Goal: Book appointment/travel/reservation

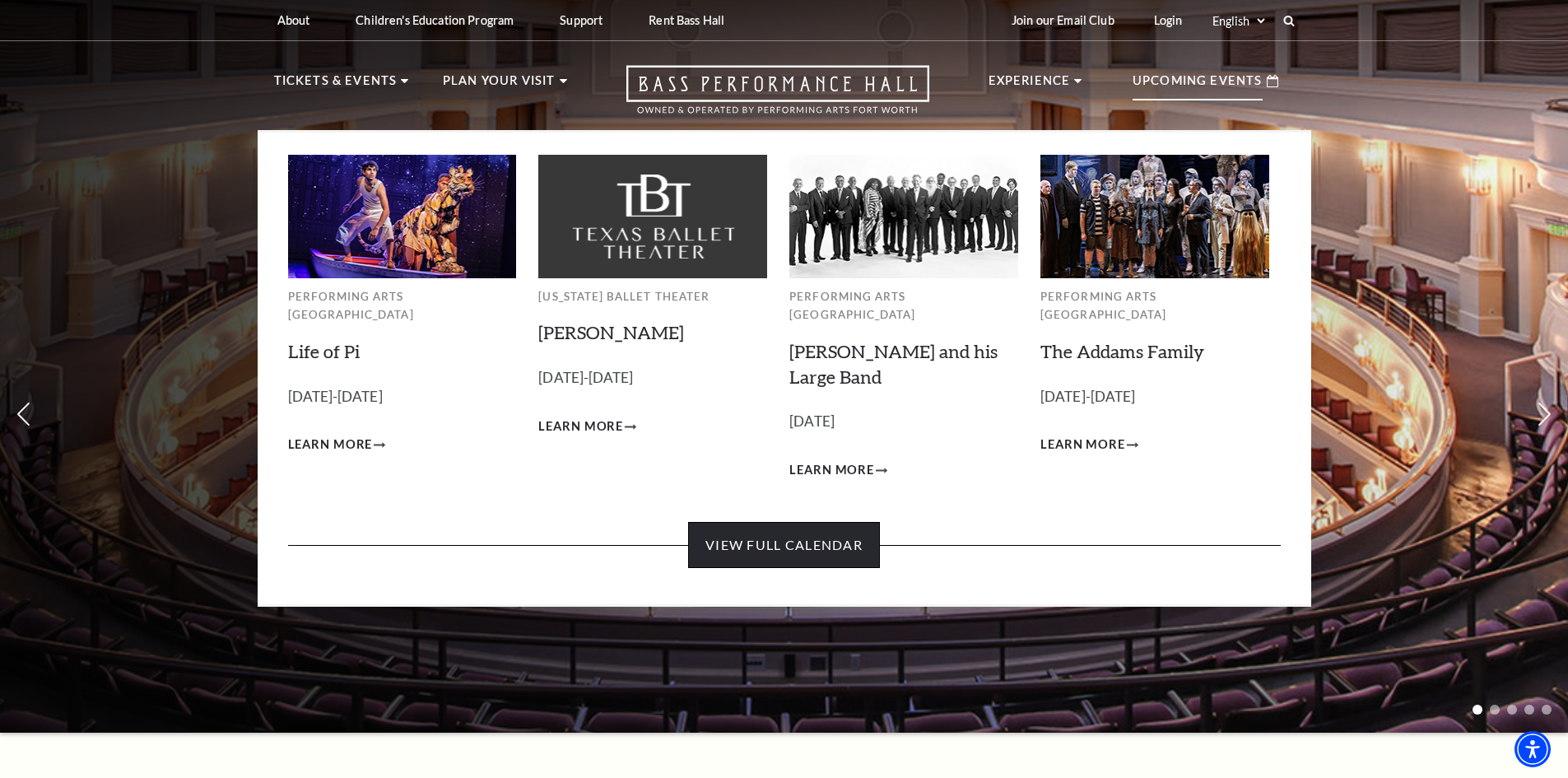
click at [856, 530] on link "View Full Calendar" at bounding box center [784, 545] width 192 height 46
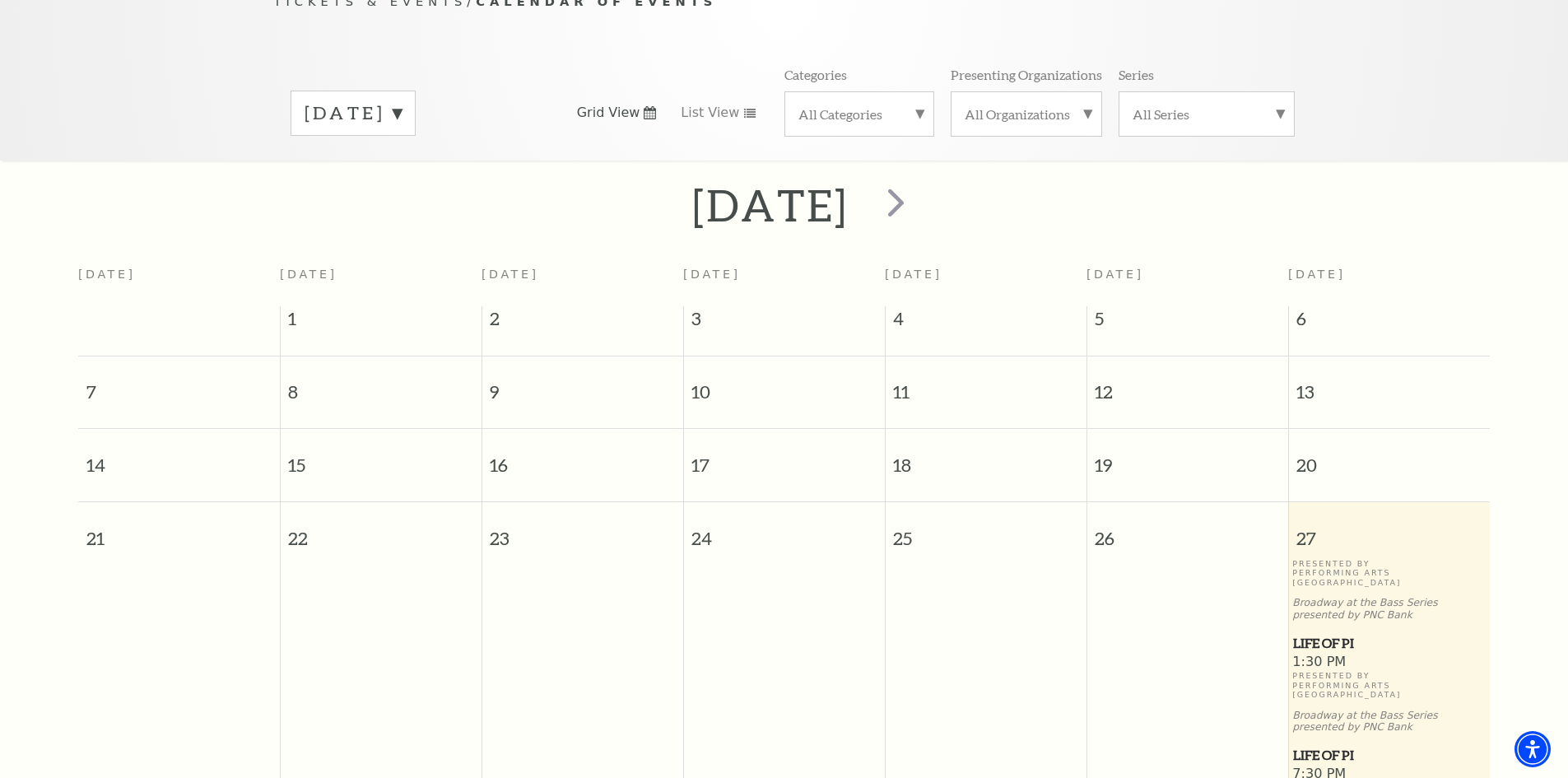
scroll to position [228, 0]
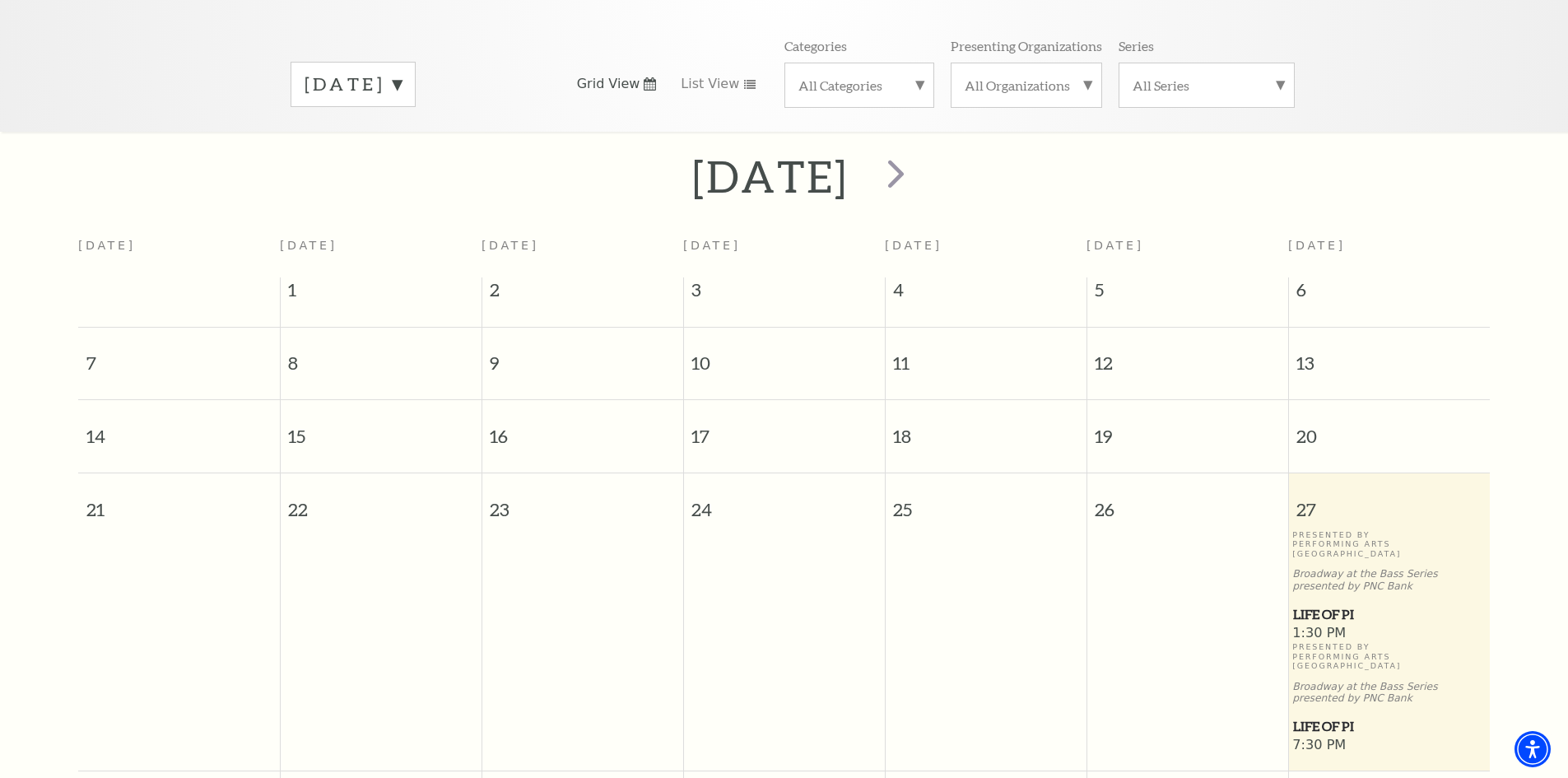
click at [827, 77] on label "All Categories" at bounding box center [859, 86] width 122 height 17
click at [803, 98] on label "Broadway" at bounding box center [859, 112] width 122 height 27
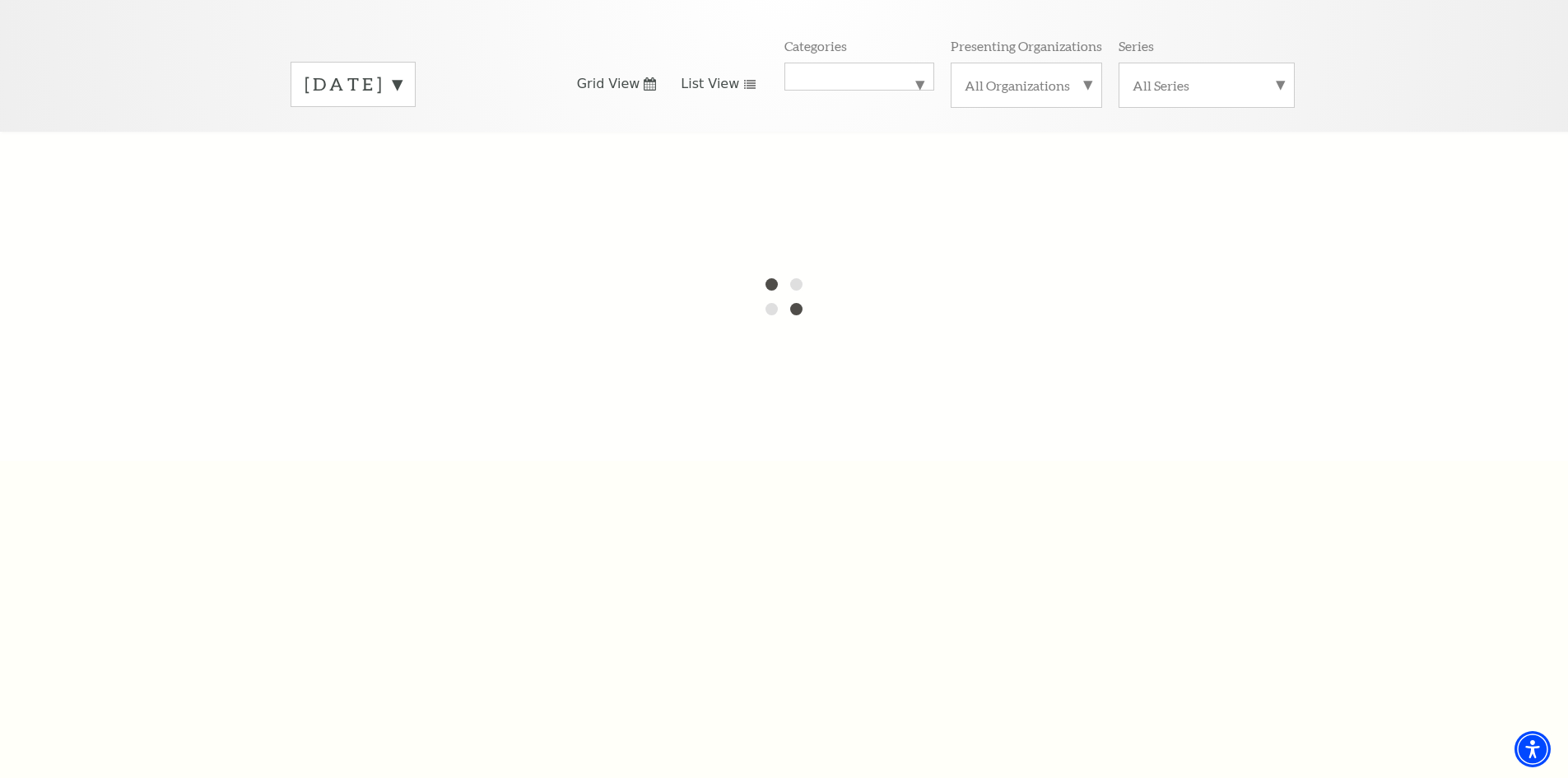
click at [746, 80] on use at bounding box center [750, 84] width 12 height 9
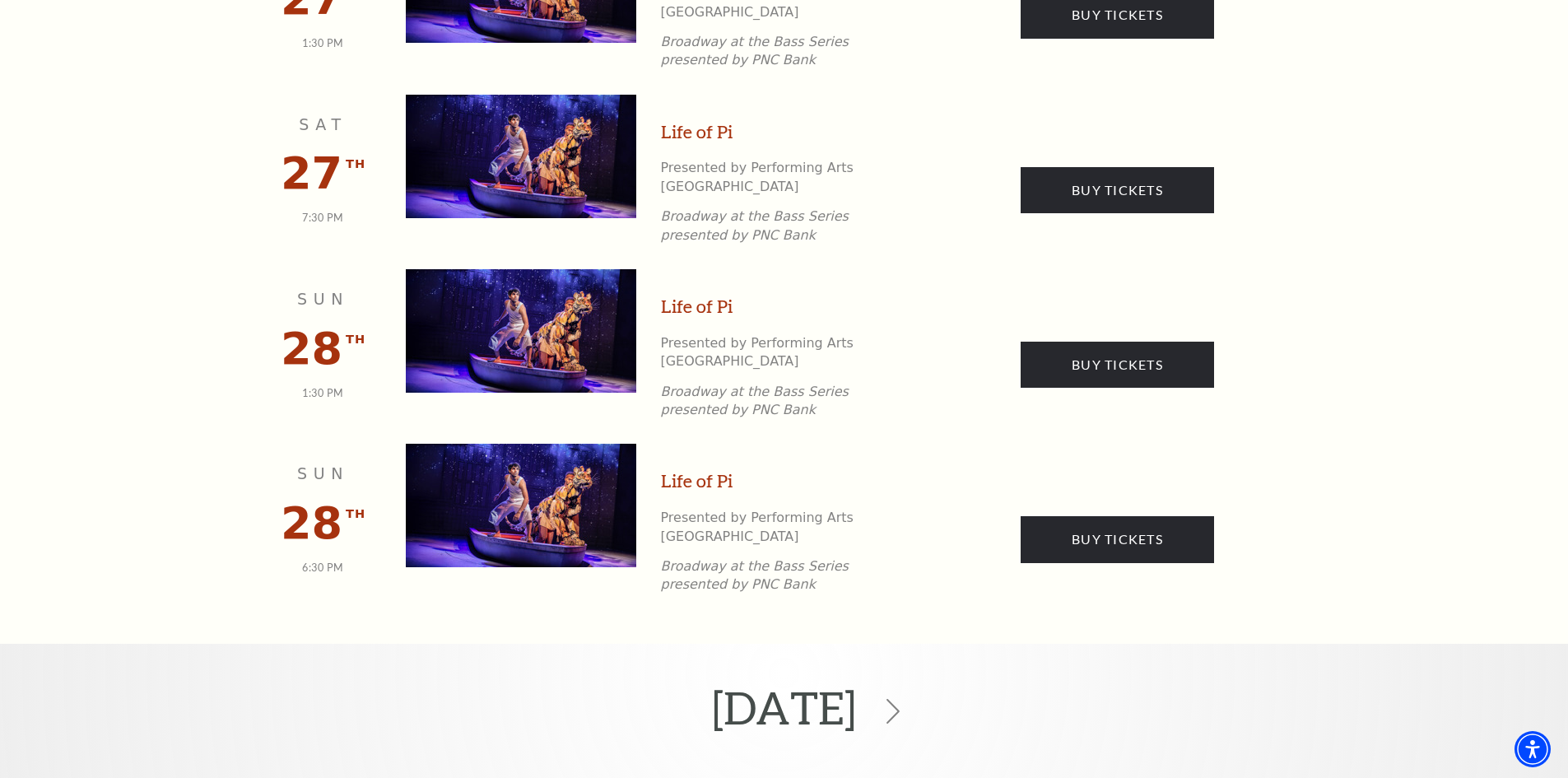
scroll to position [804, 0]
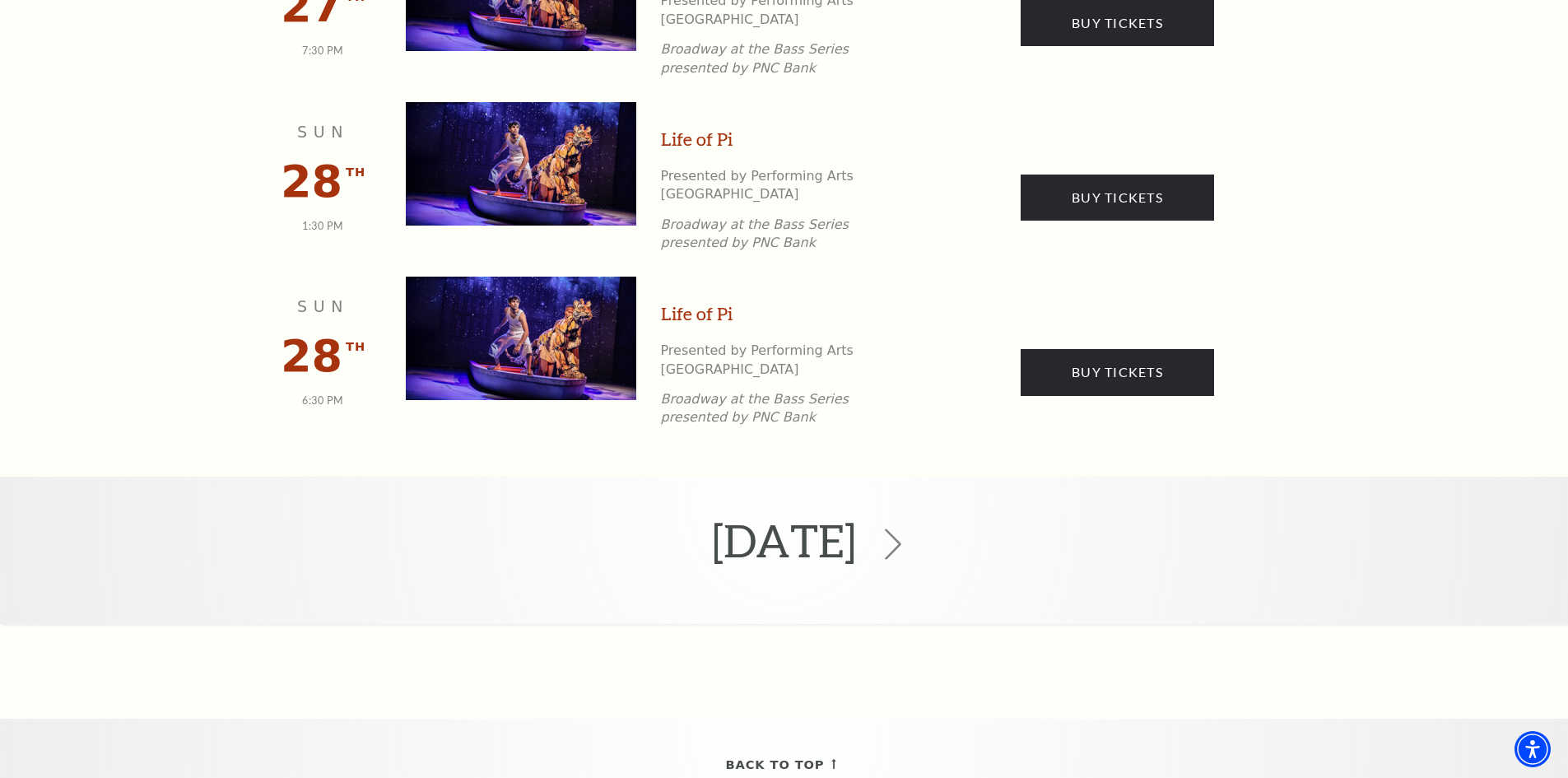
click at [909, 529] on icon at bounding box center [892, 544] width 31 height 31
drag, startPoint x: 979, startPoint y: 445, endPoint x: 974, endPoint y: 457, distance: 13.0
click at [909, 529] on icon at bounding box center [892, 544] width 31 height 31
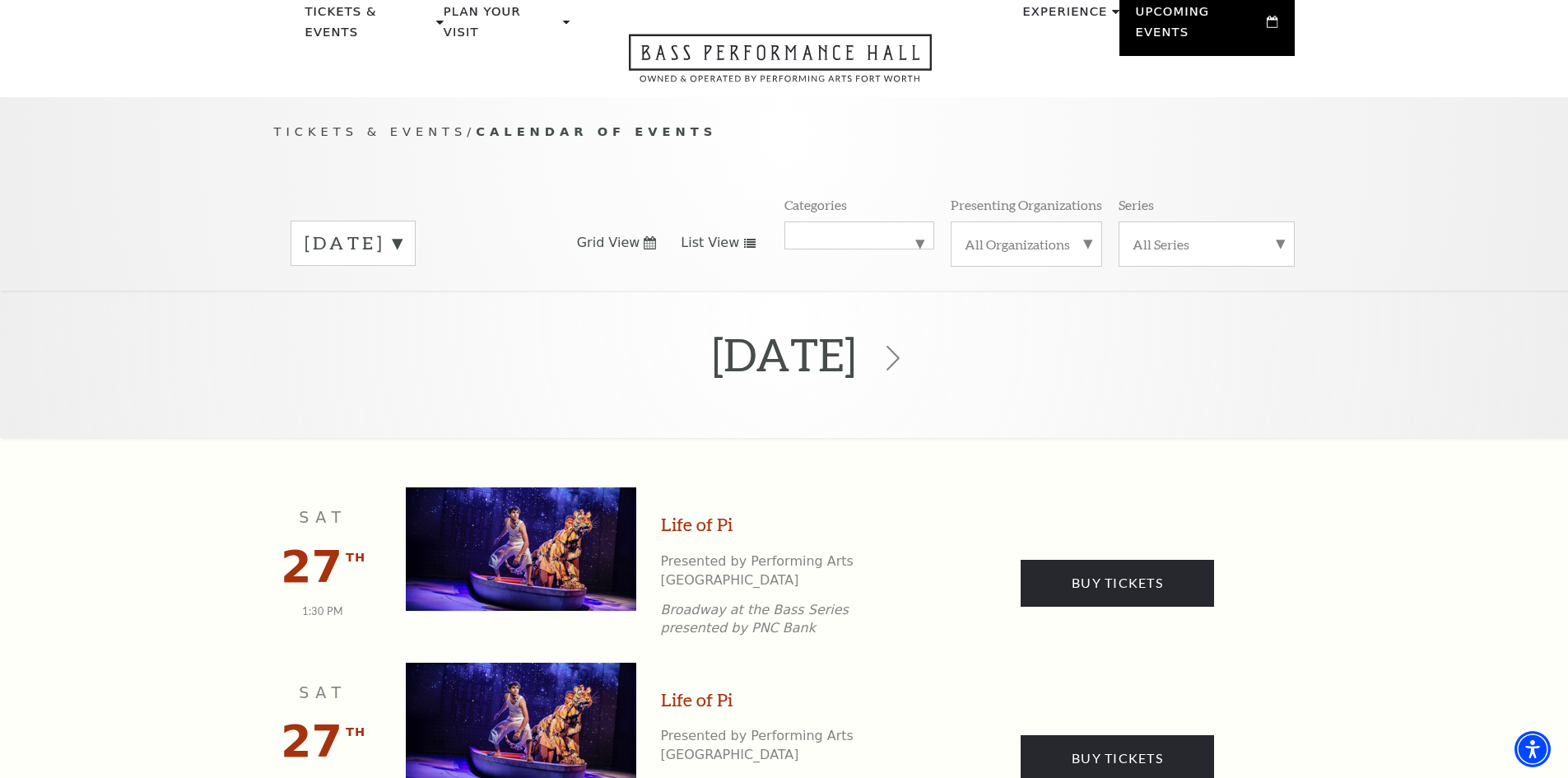
scroll to position [0, 0]
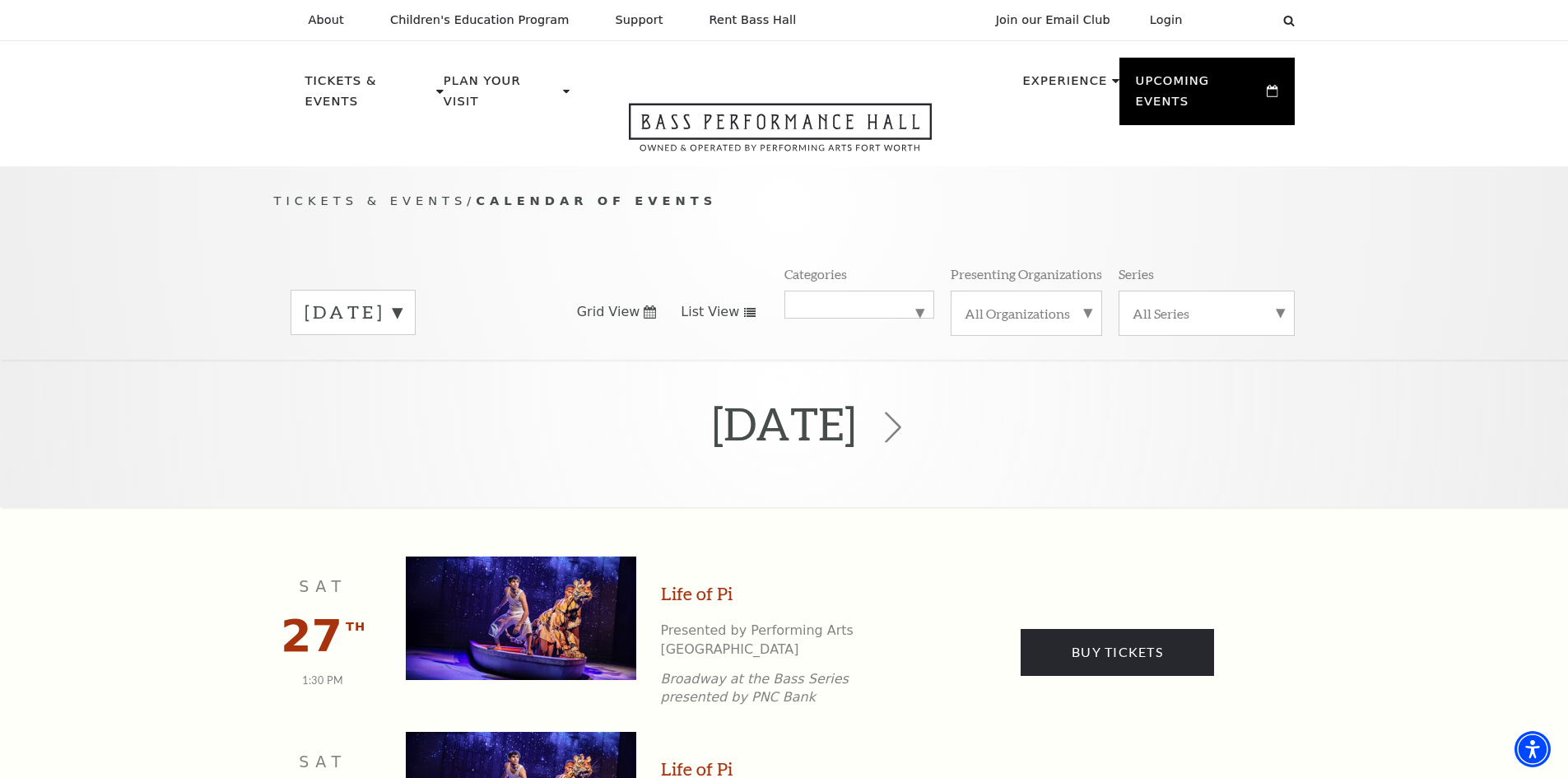
click at [909, 412] on icon at bounding box center [892, 428] width 31 height 31
click at [416, 305] on div "September 2025" at bounding box center [353, 312] width 125 height 45
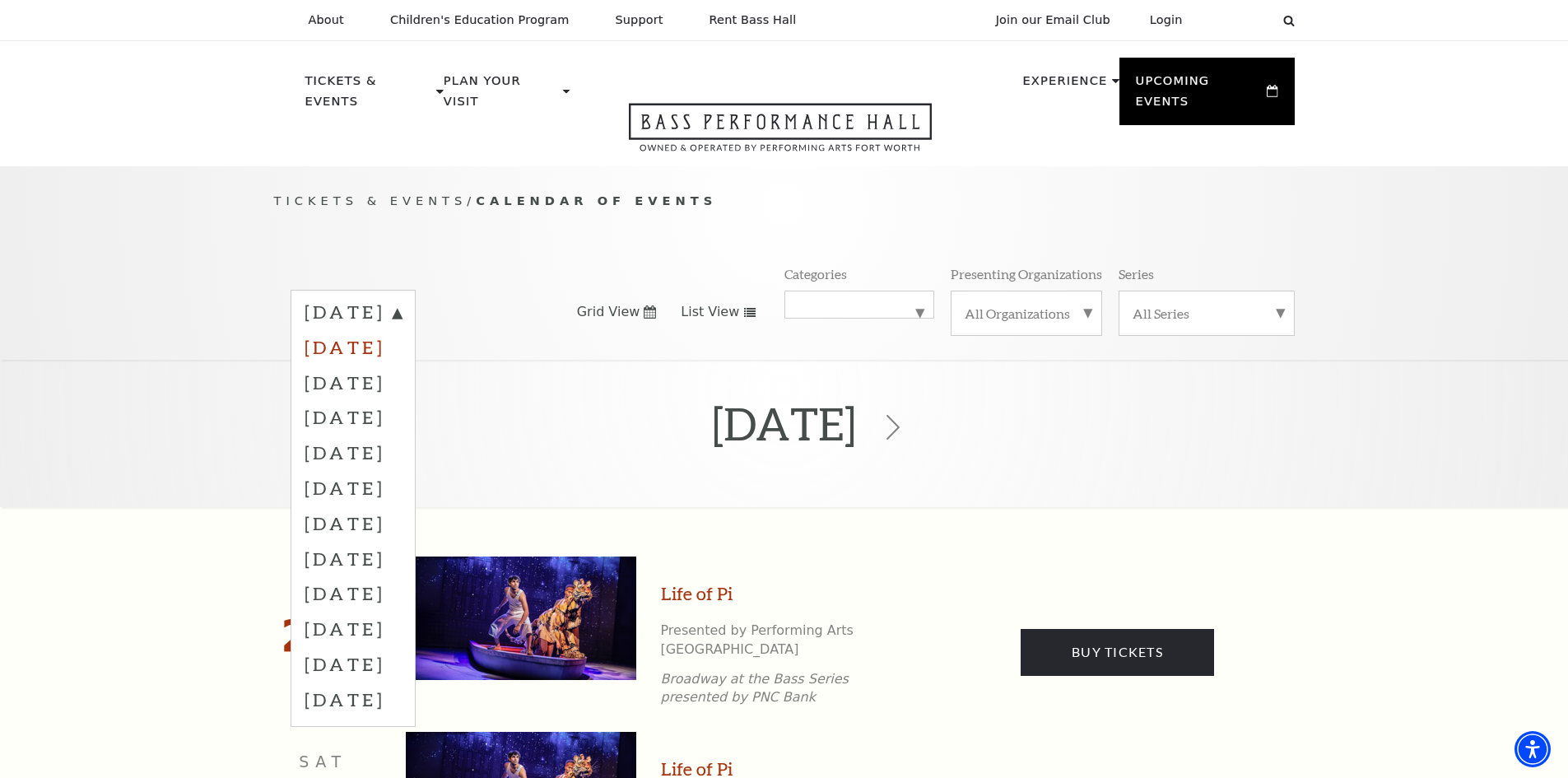
click at [401, 329] on label "October 2025" at bounding box center [352, 347] width 97 height 36
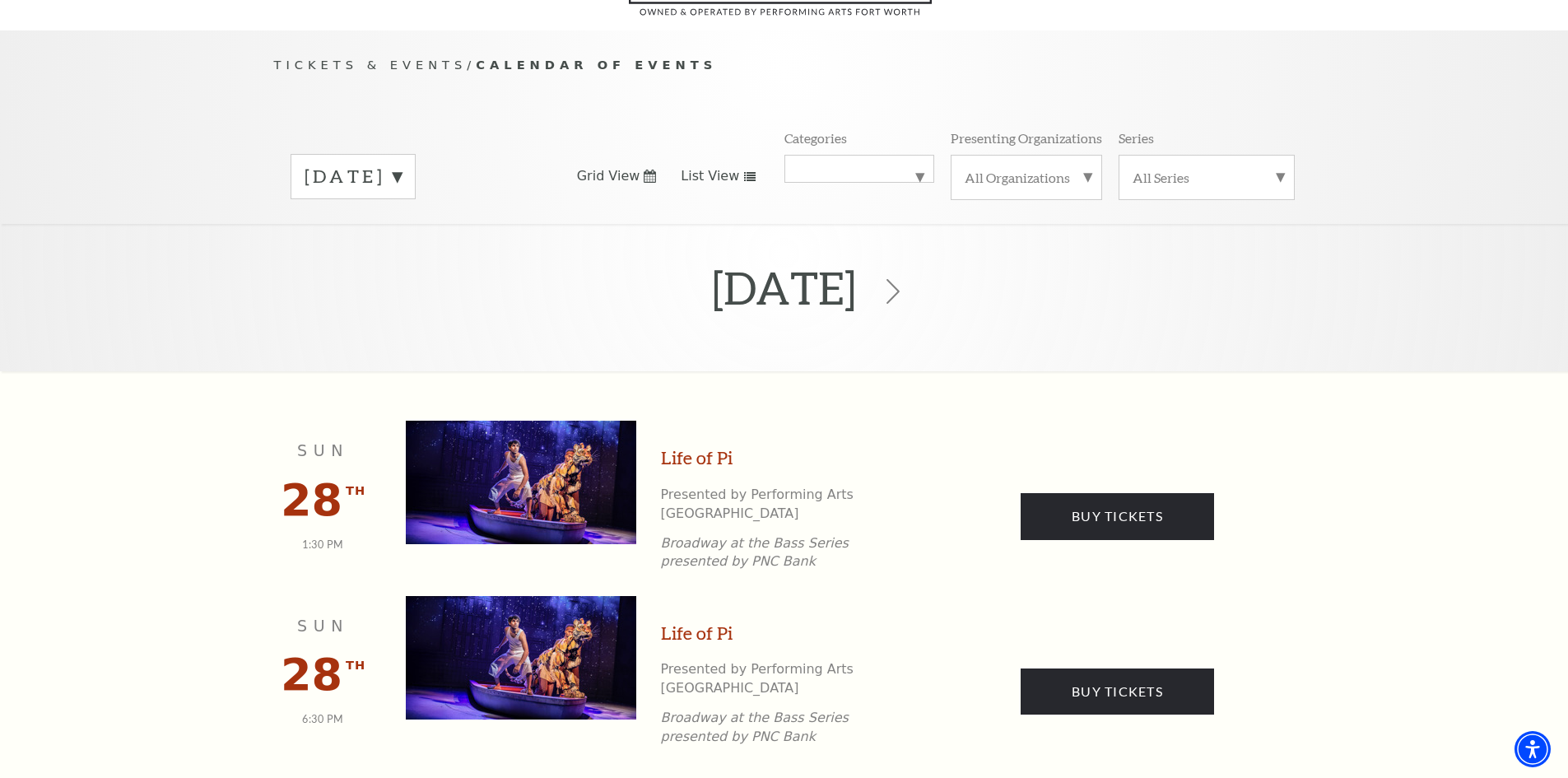
scroll to position [165, 0]
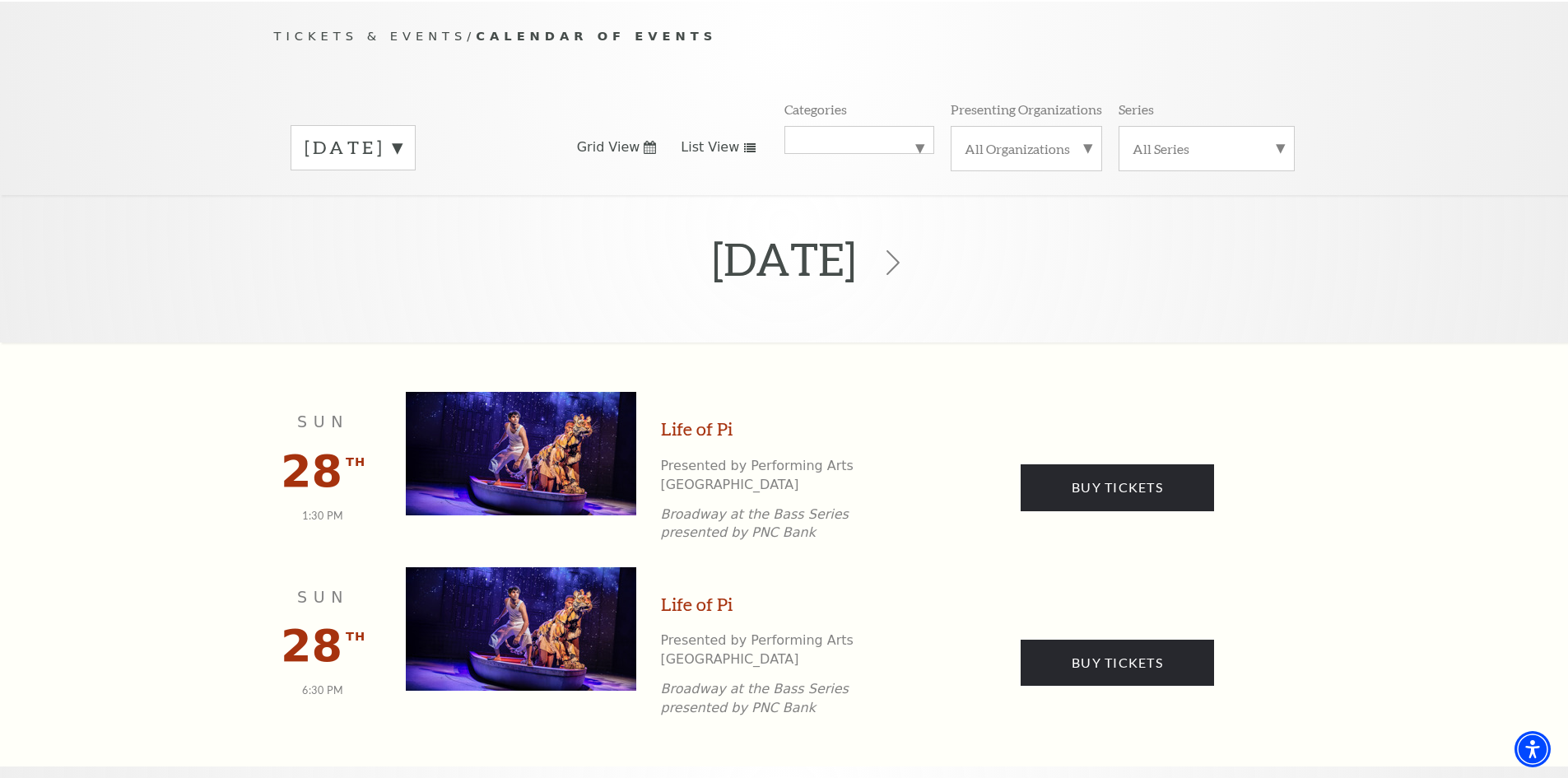
click at [416, 126] on div "September 2025" at bounding box center [353, 147] width 125 height 45
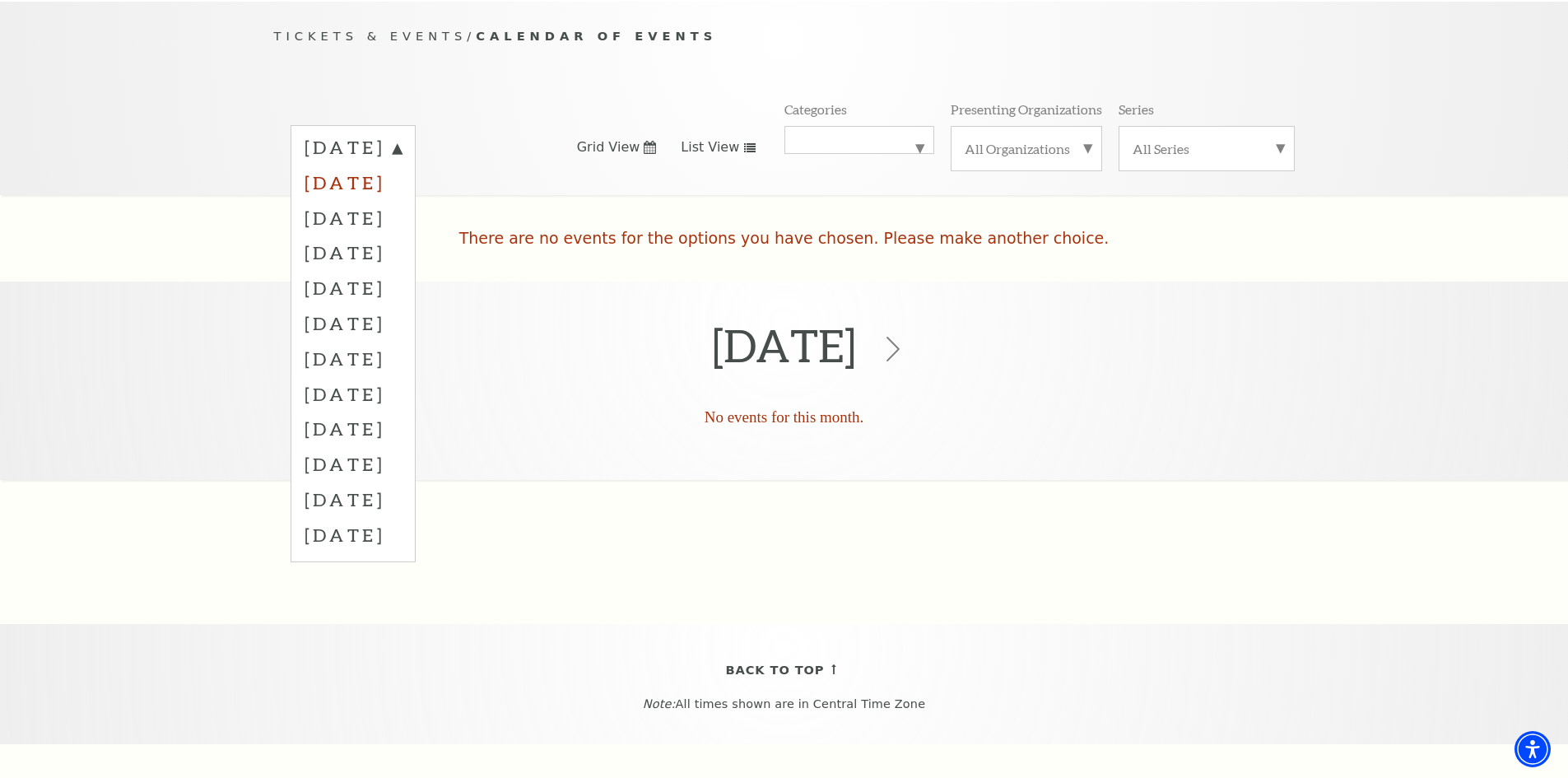
click at [401, 165] on label "October 2025" at bounding box center [352, 182] width 97 height 36
click at [401, 135] on label "September 2025" at bounding box center [352, 147] width 97 height 26
click at [397, 201] on label "November 2025" at bounding box center [352, 218] width 97 height 36
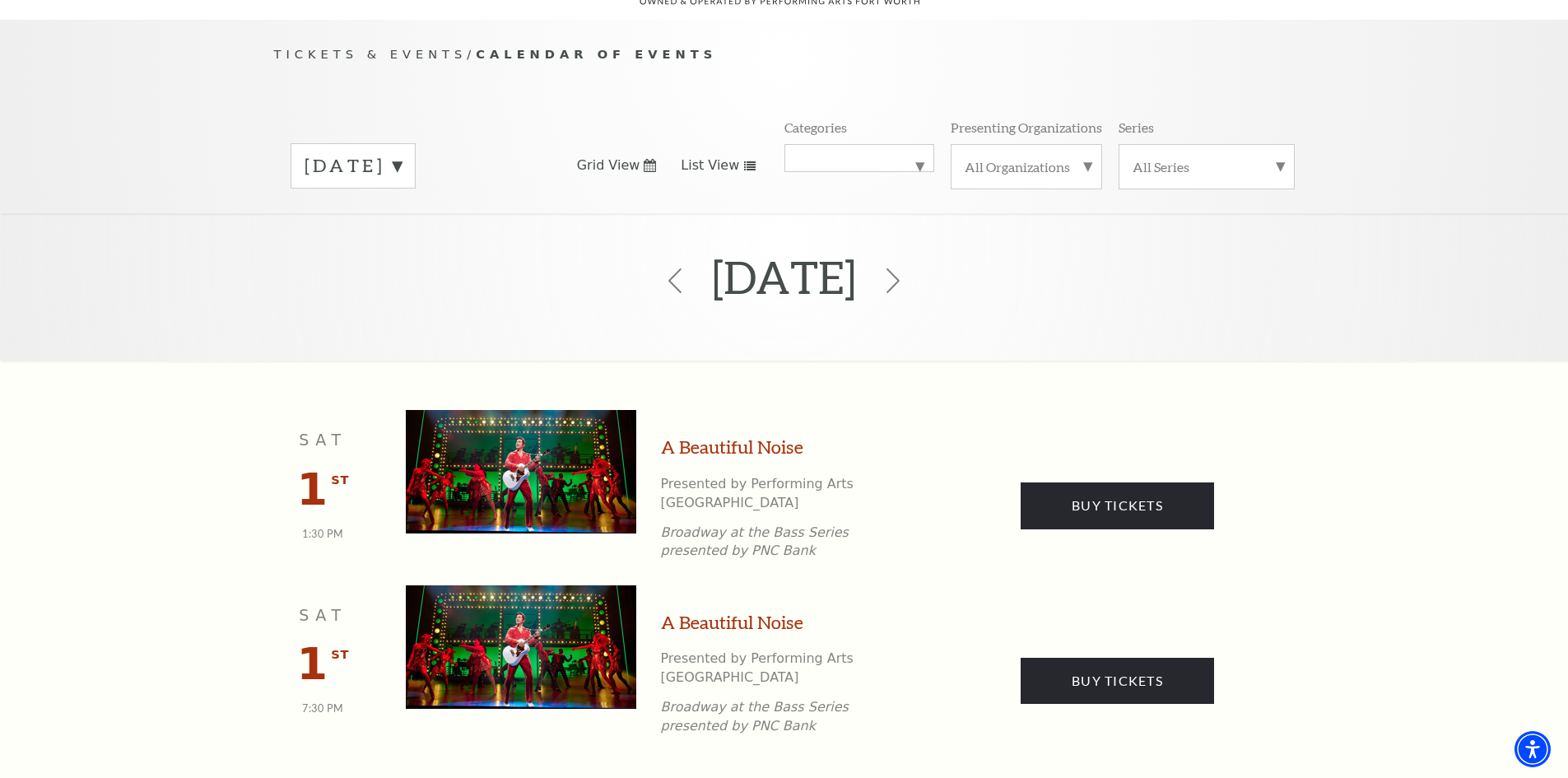
scroll to position [0, 0]
click at [401, 154] on label "November 2025" at bounding box center [352, 167] width 97 height 26
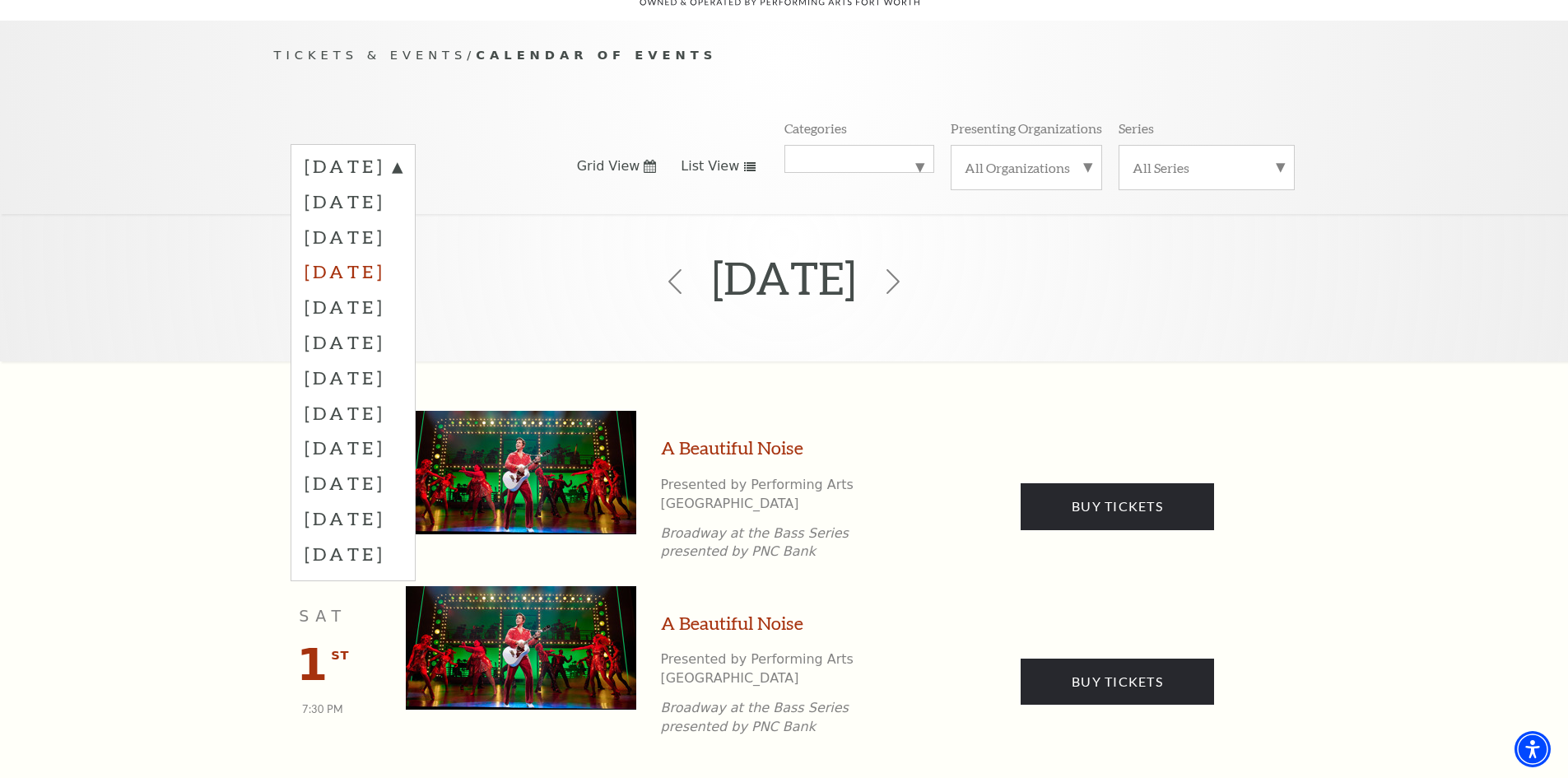
click at [401, 260] on label "December 2025" at bounding box center [352, 271] width 97 height 36
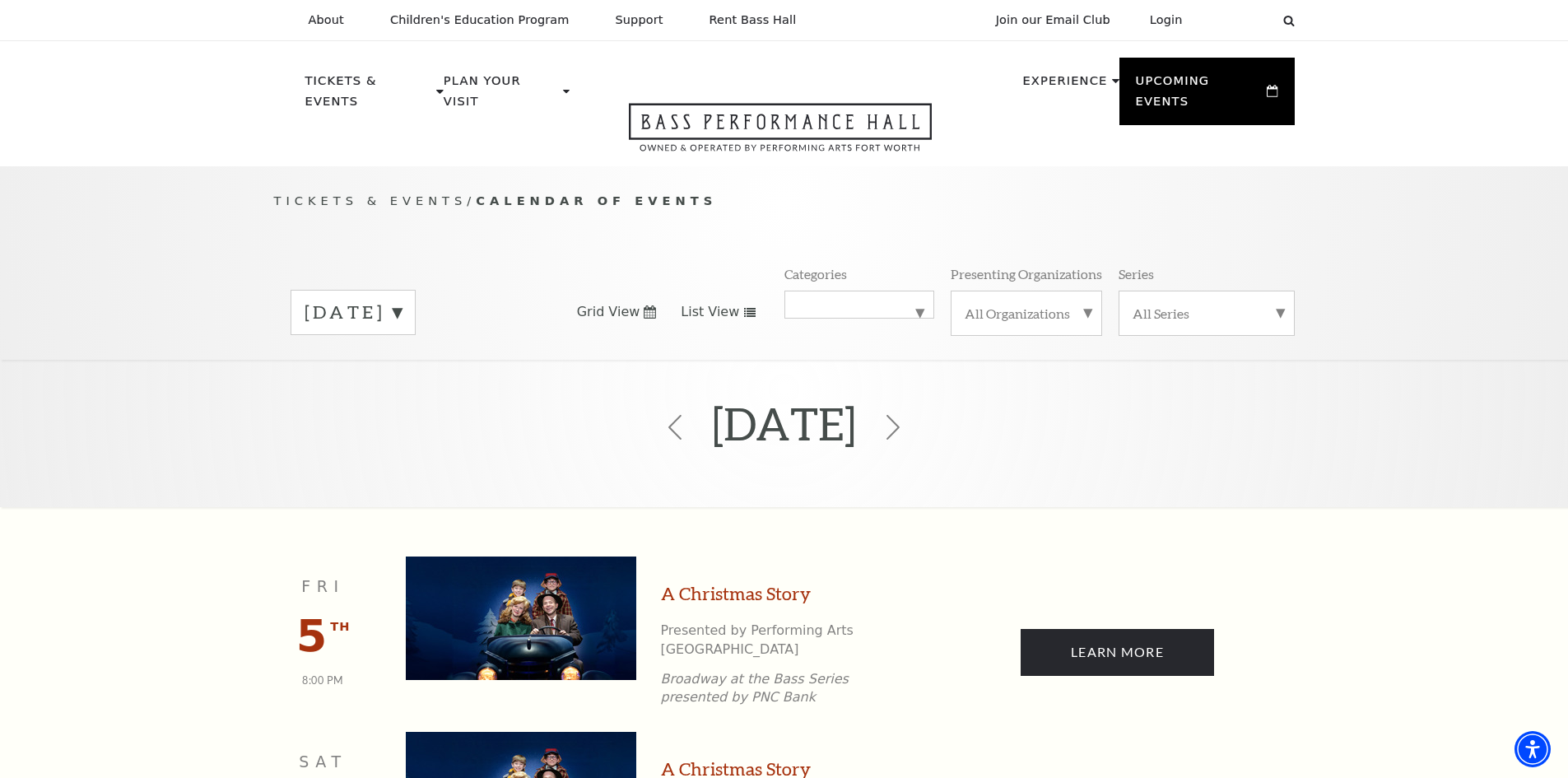
click at [401, 299] on label "December 2025" at bounding box center [352, 312] width 97 height 26
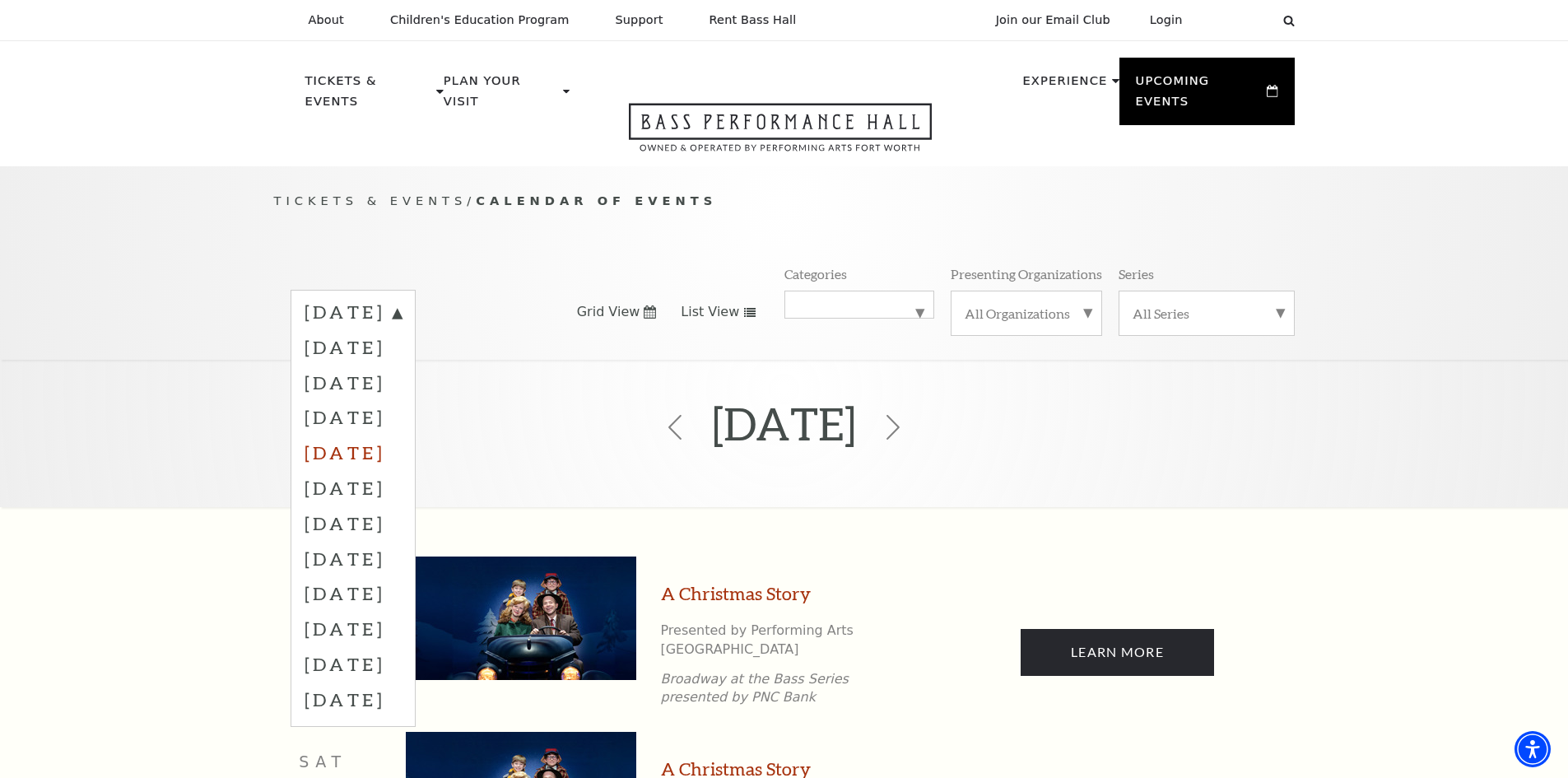
click at [401, 434] on label "January 2026" at bounding box center [352, 452] width 97 height 36
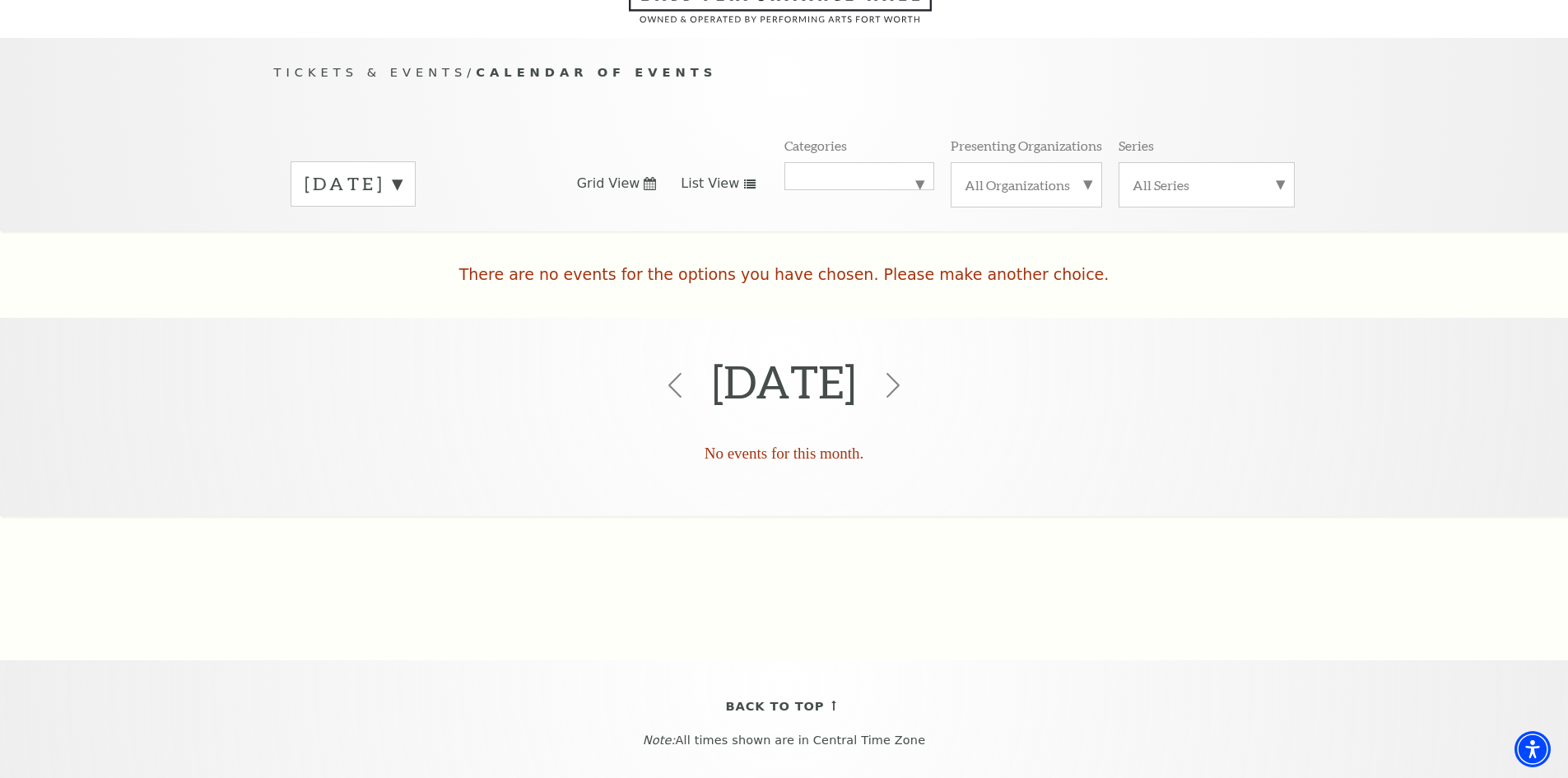
scroll to position [145, 0]
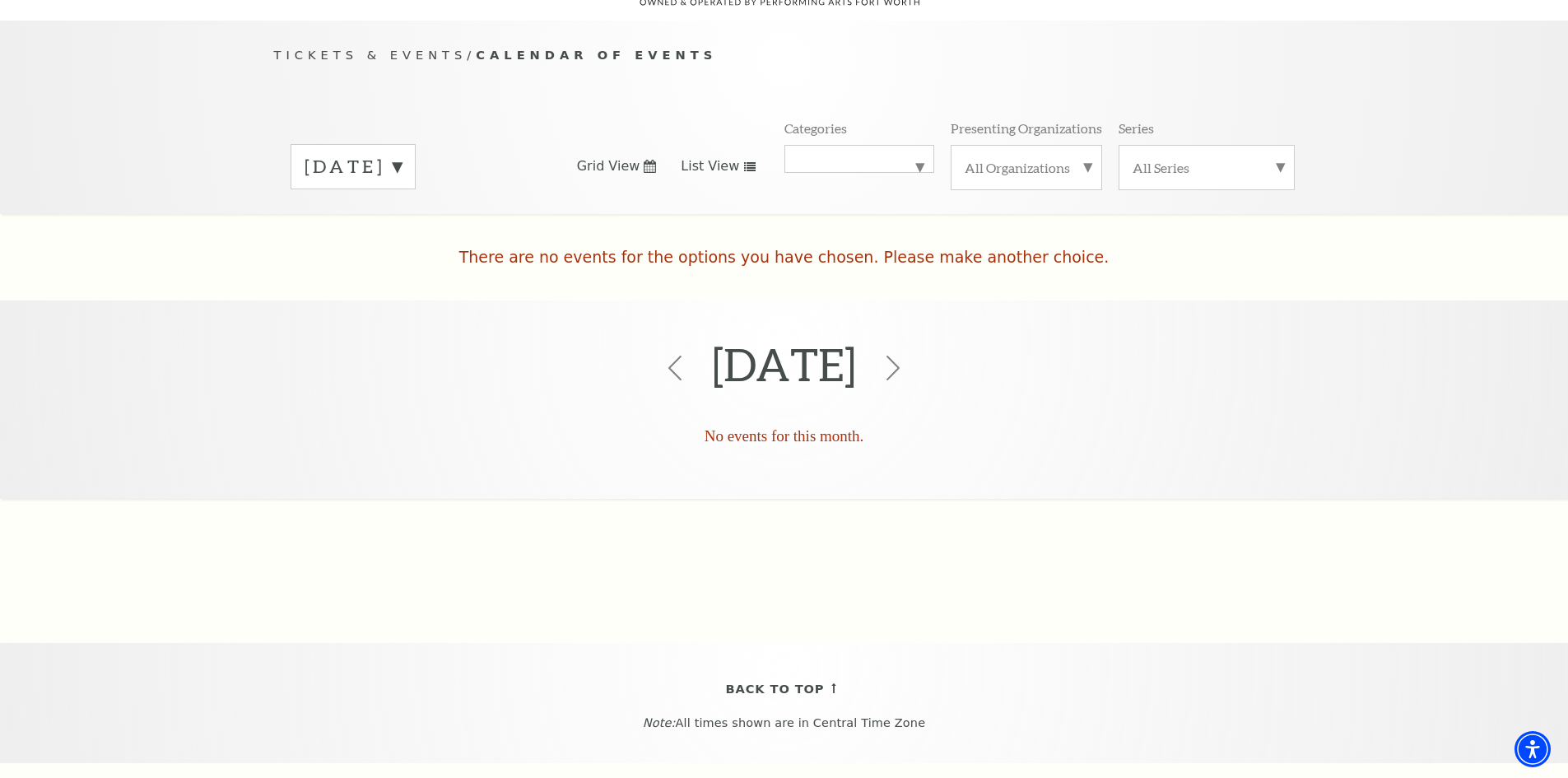
click at [401, 154] on label "January 2026" at bounding box center [352, 167] width 97 height 26
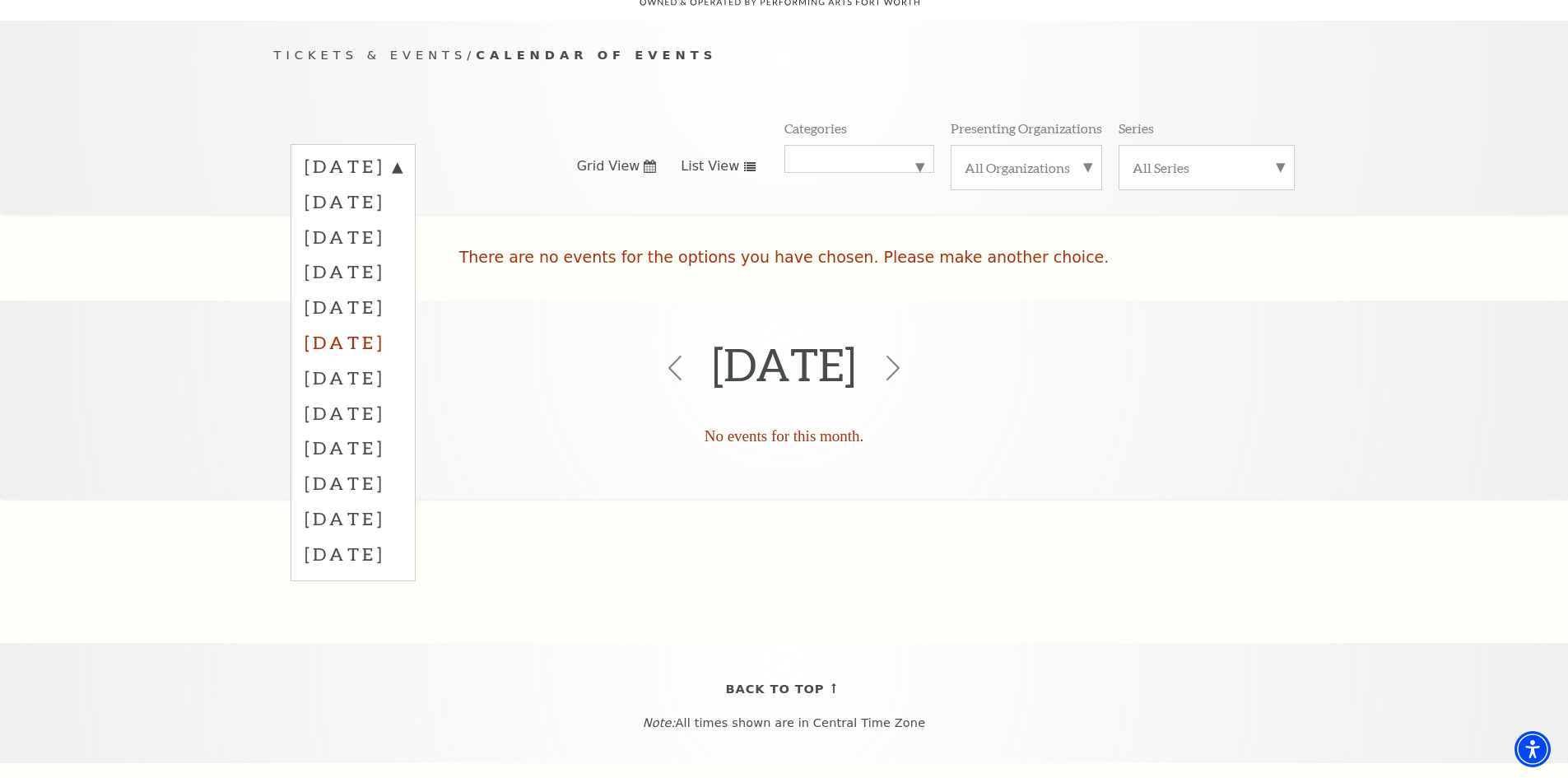
click at [401, 324] on label "February 2026" at bounding box center [352, 342] width 97 height 36
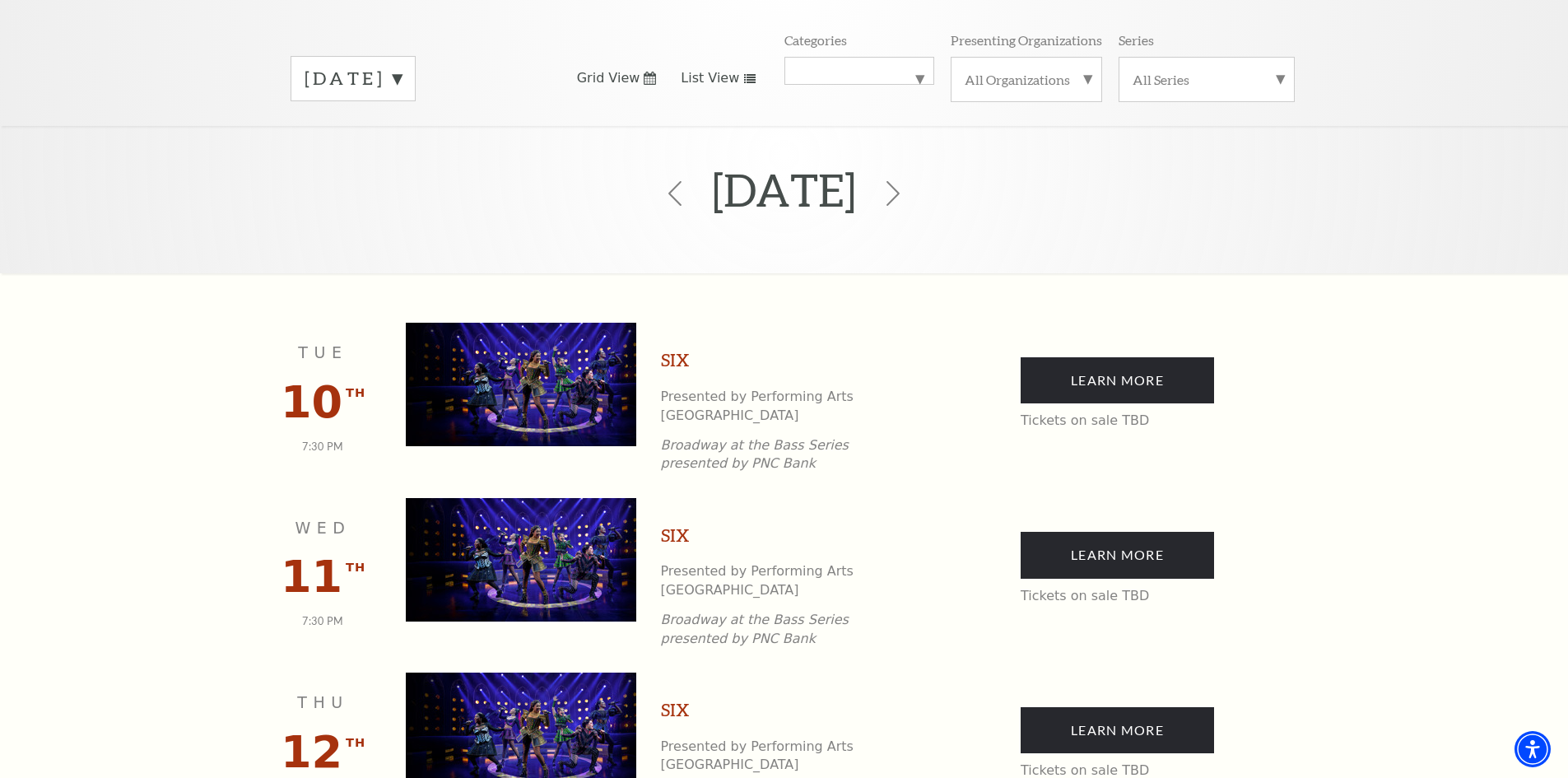
scroll to position [64, 0]
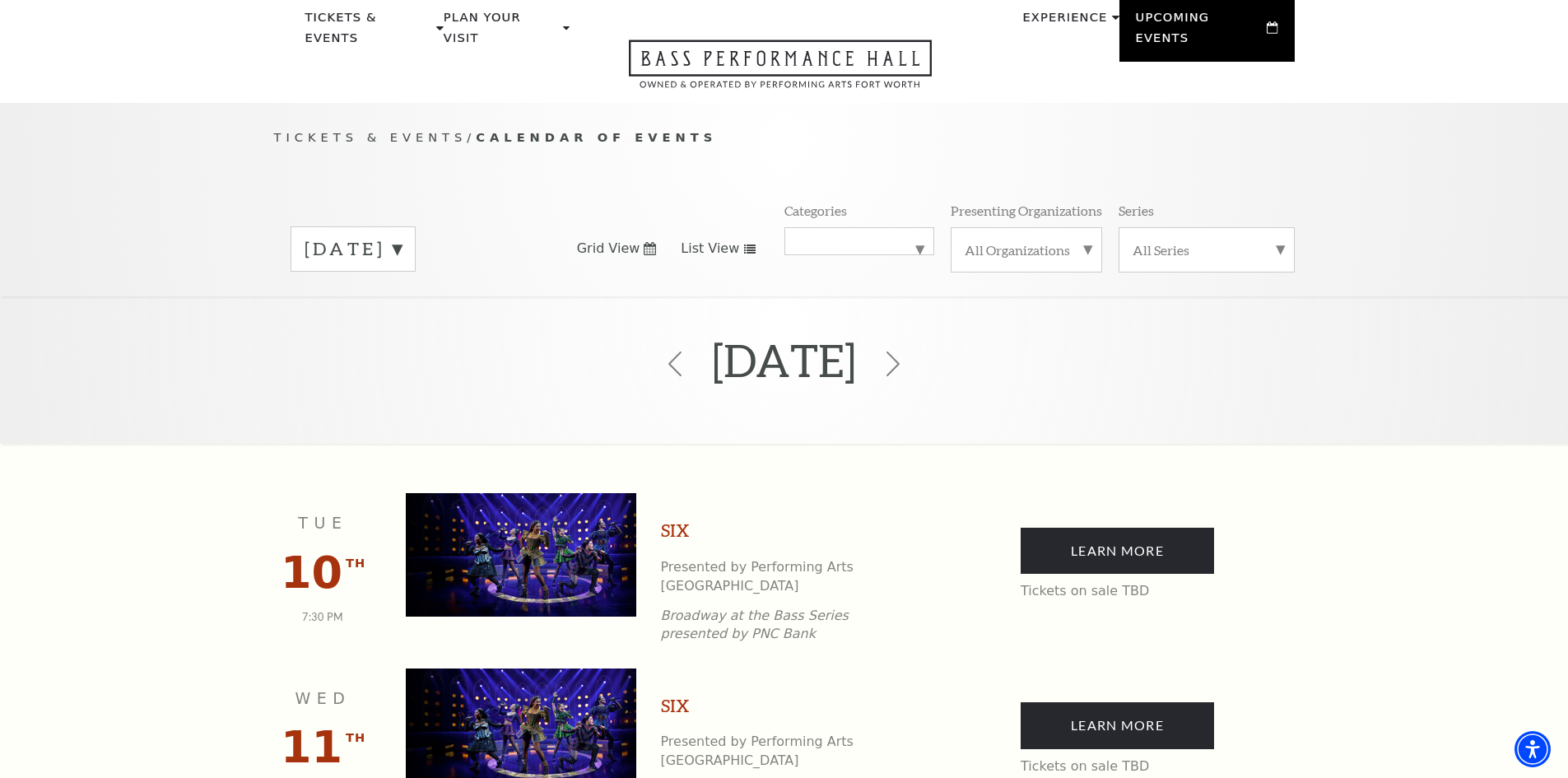
click at [401, 236] on label "February 2026" at bounding box center [352, 248] width 97 height 26
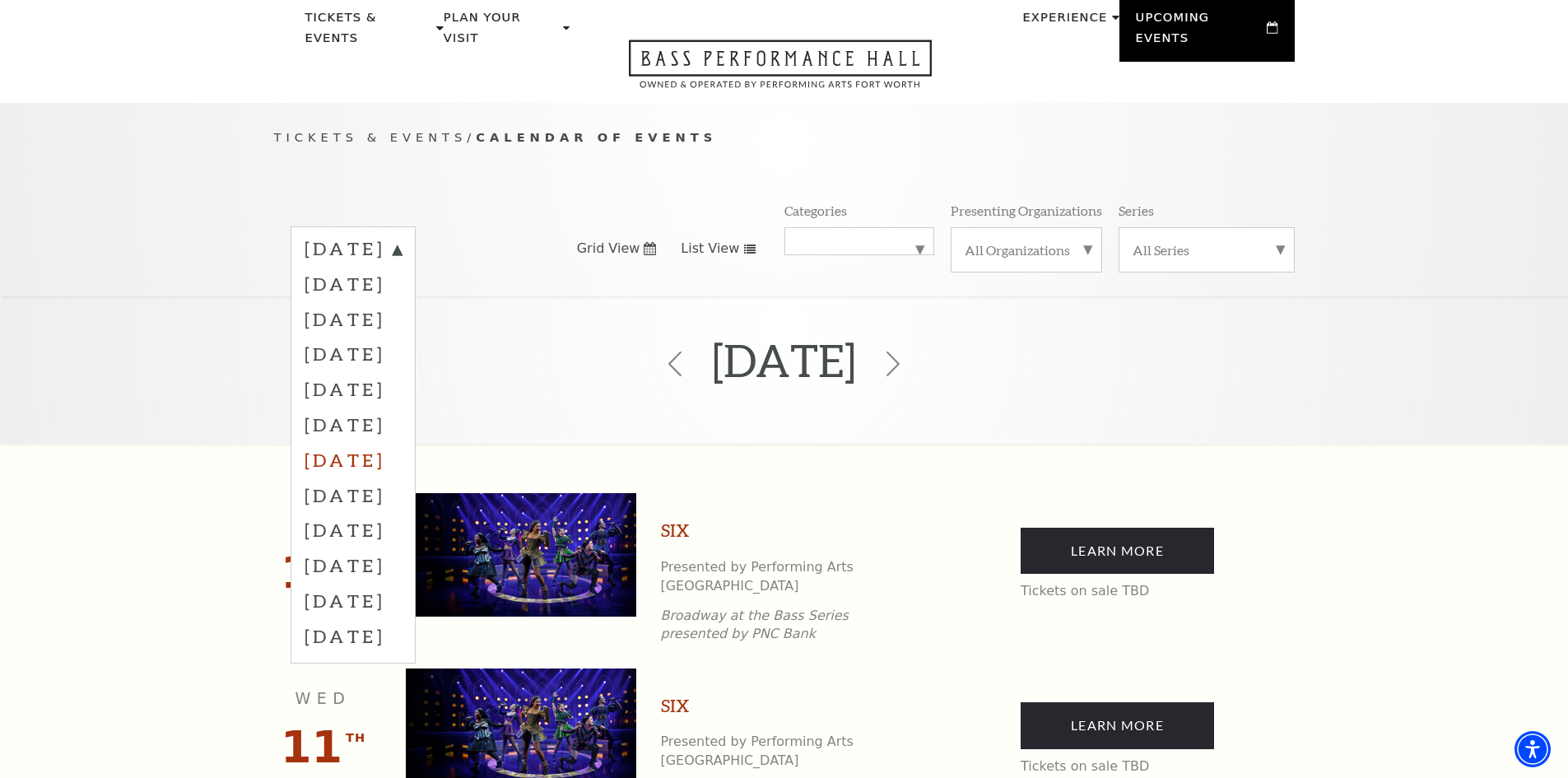
click at [401, 442] on label "March 2026" at bounding box center [352, 459] width 97 height 36
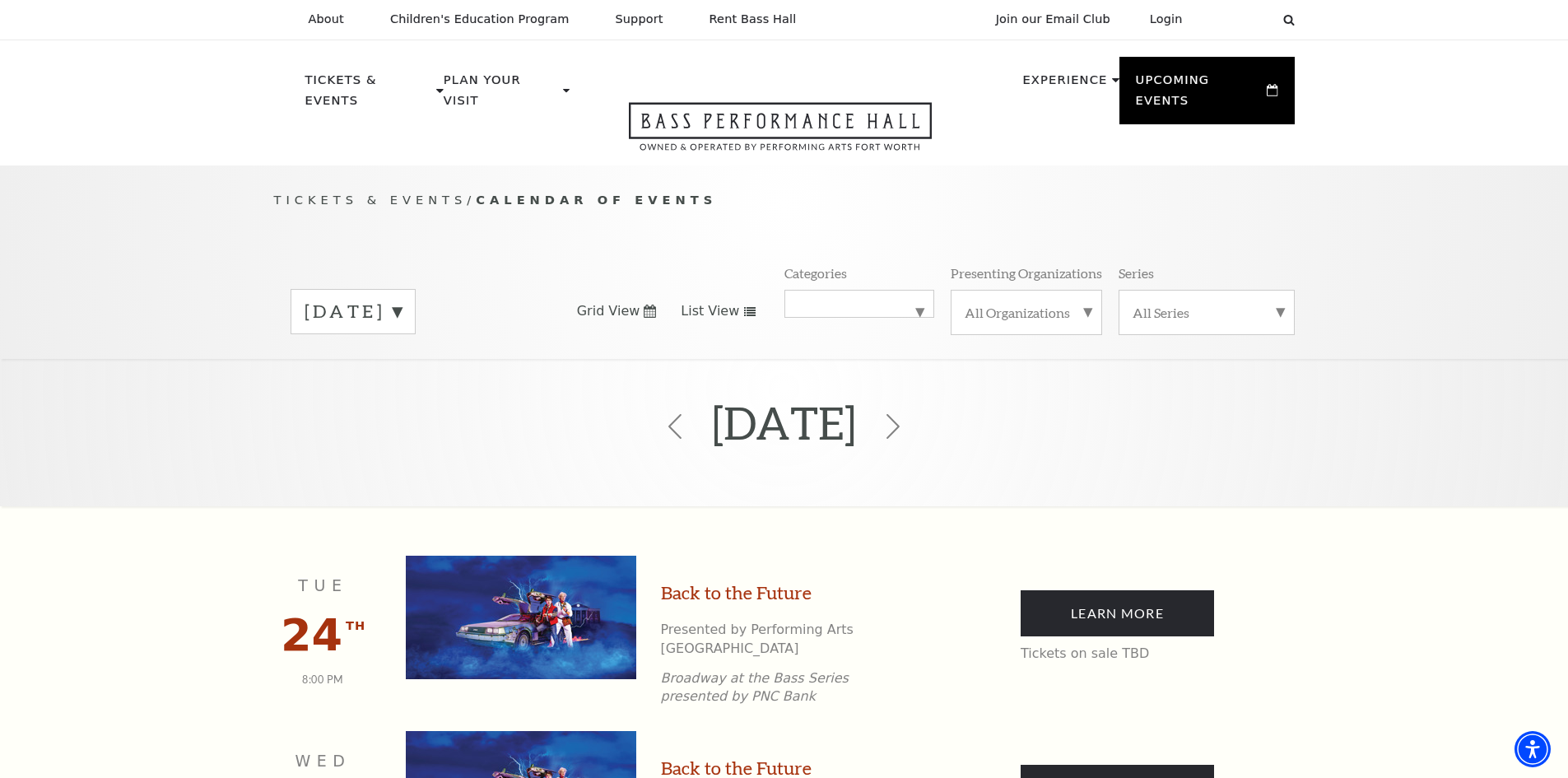
scroll to position [0, 0]
click at [316, 299] on label "March 2026" at bounding box center [352, 312] width 97 height 26
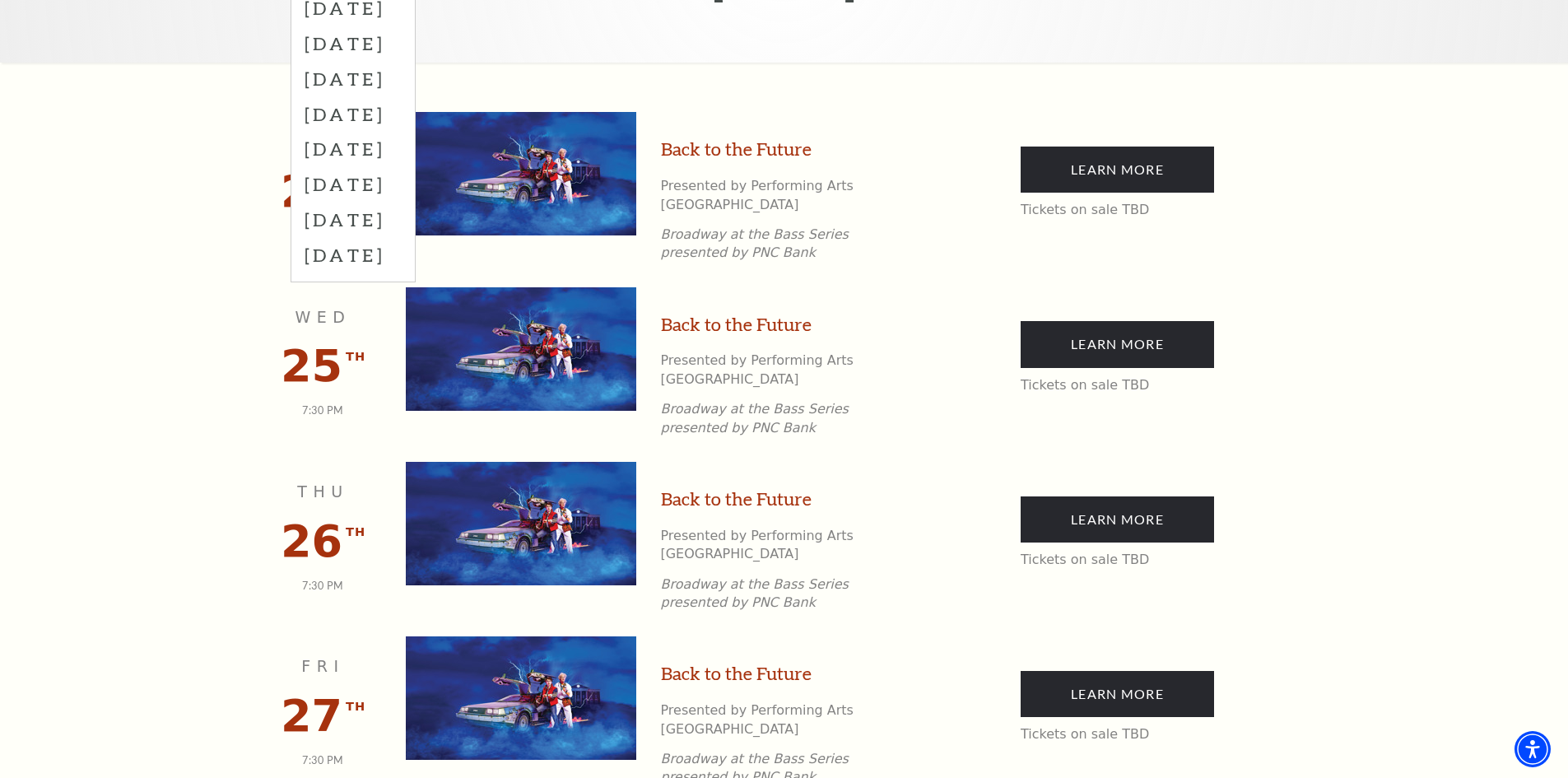
scroll to position [83, 0]
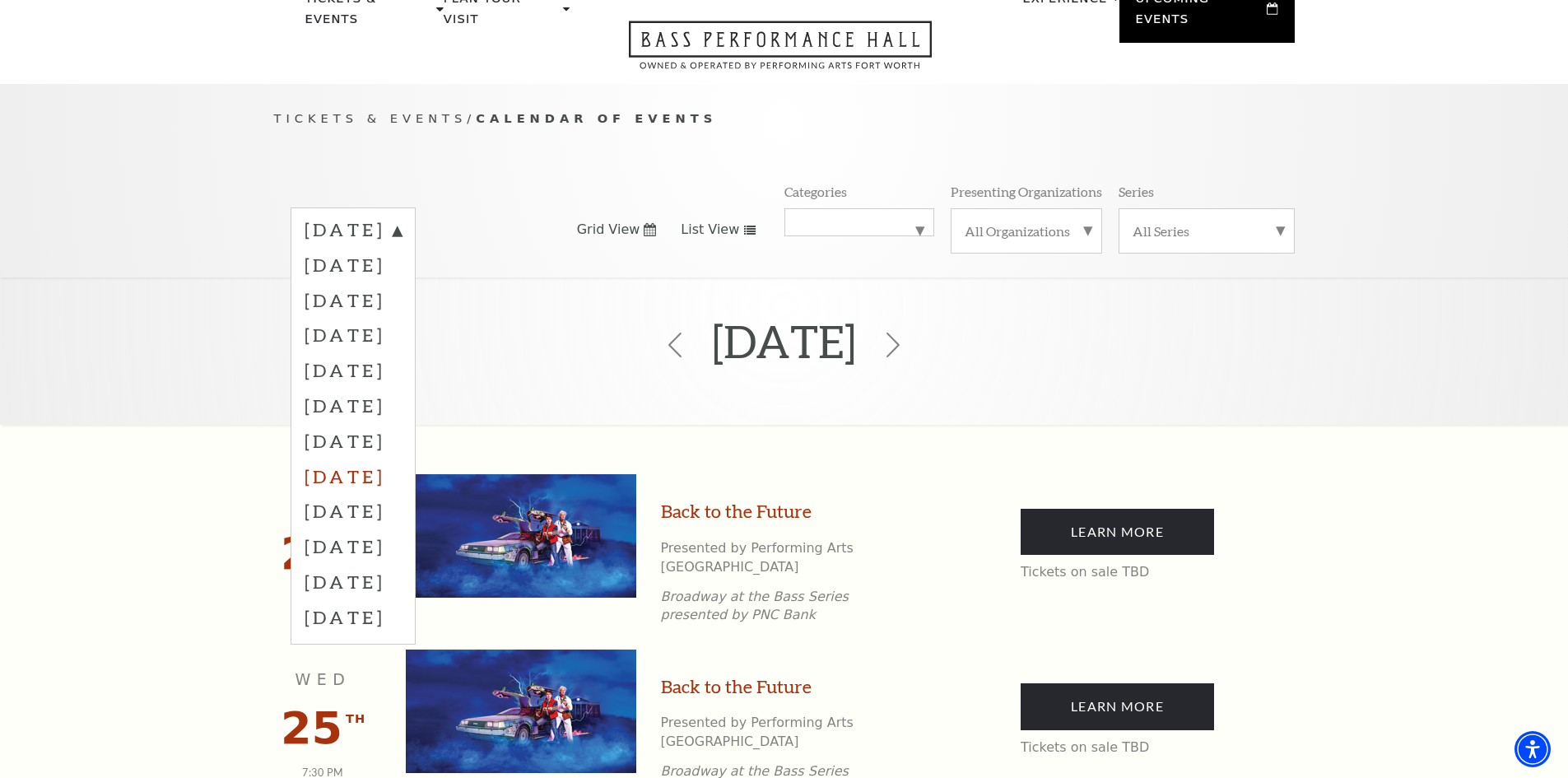
click at [329, 458] on label "April 2026" at bounding box center [352, 476] width 97 height 36
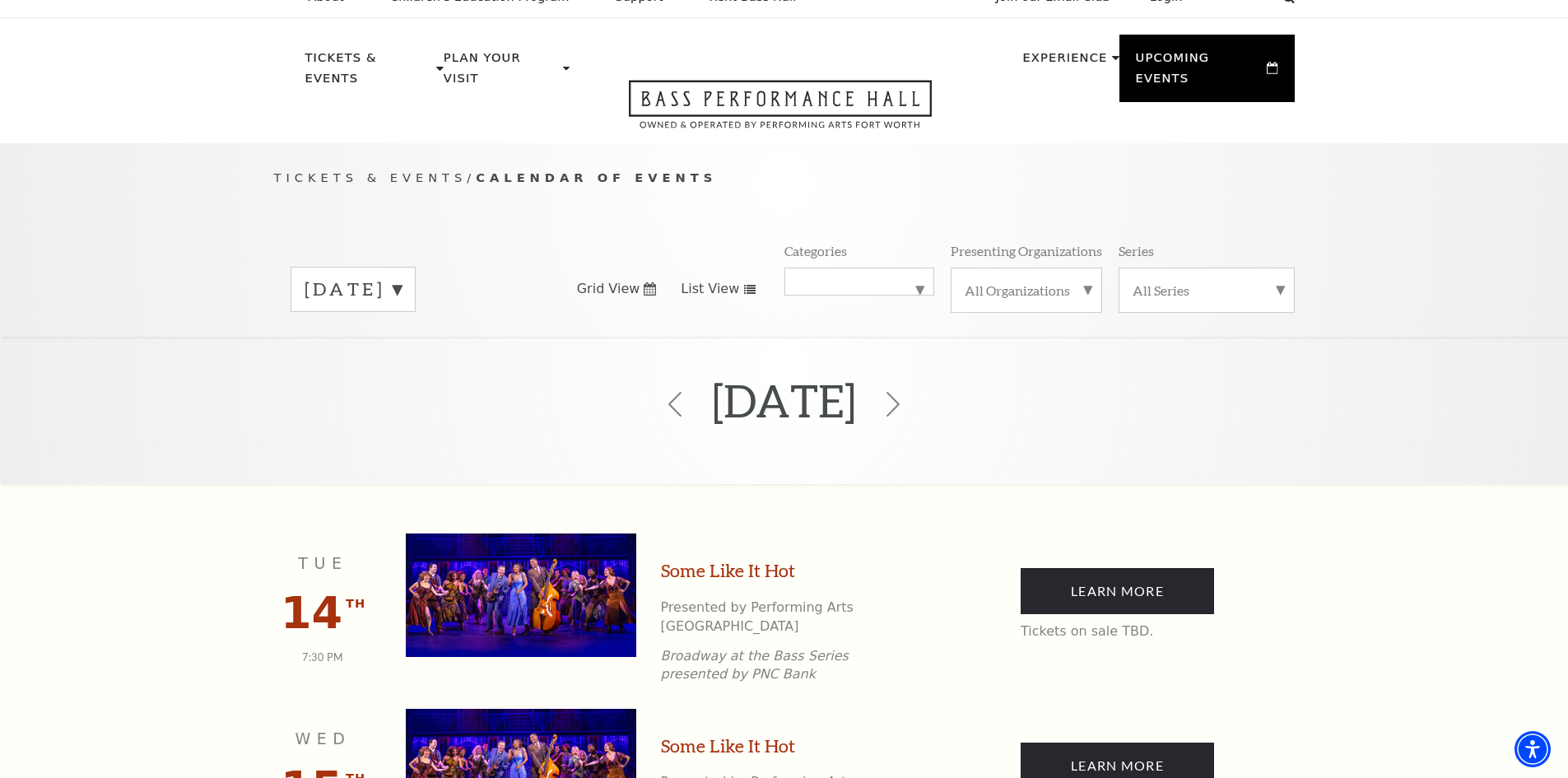
scroll to position [0, 0]
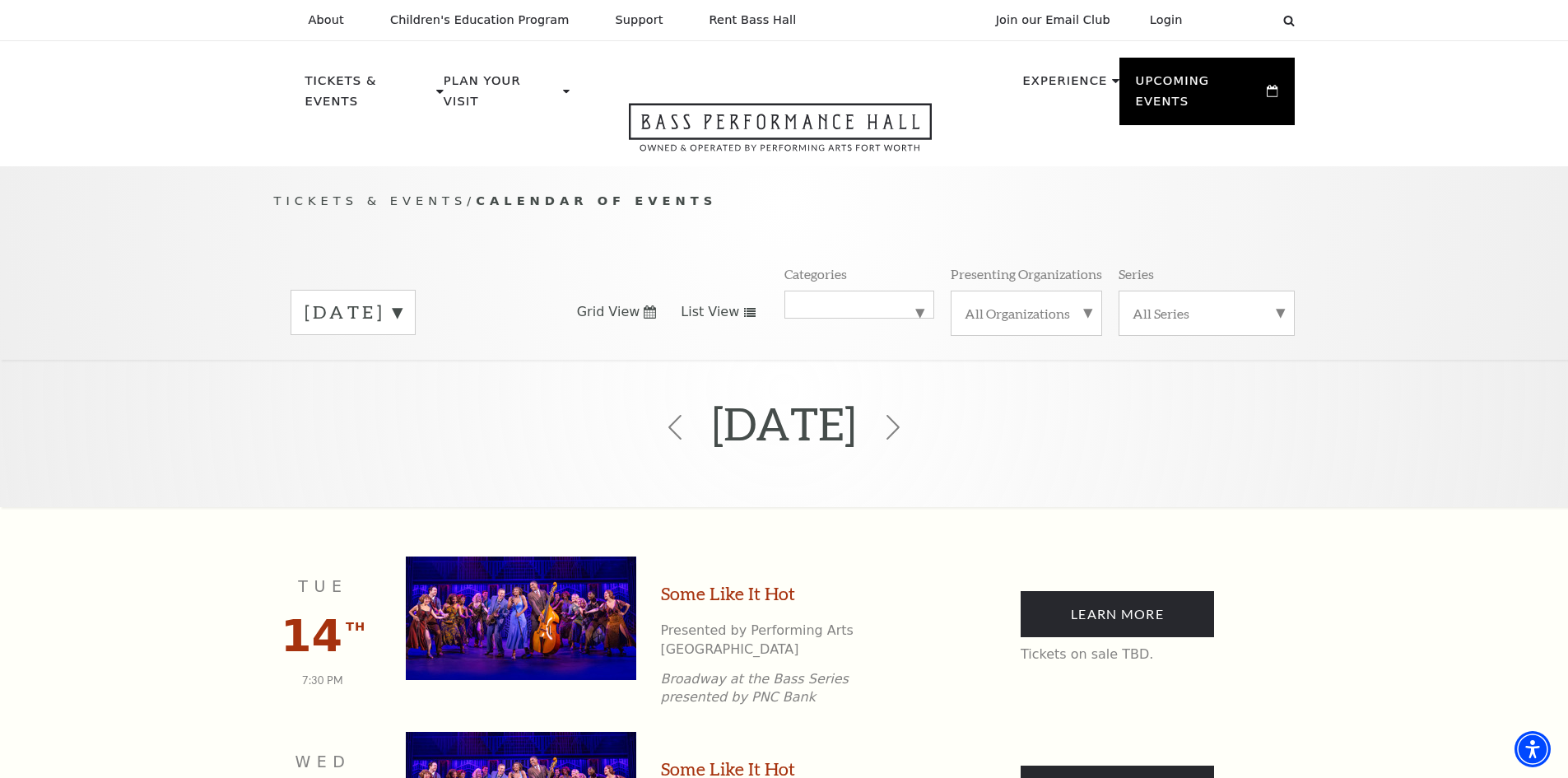
click at [401, 299] on label "April 2026" at bounding box center [352, 312] width 97 height 26
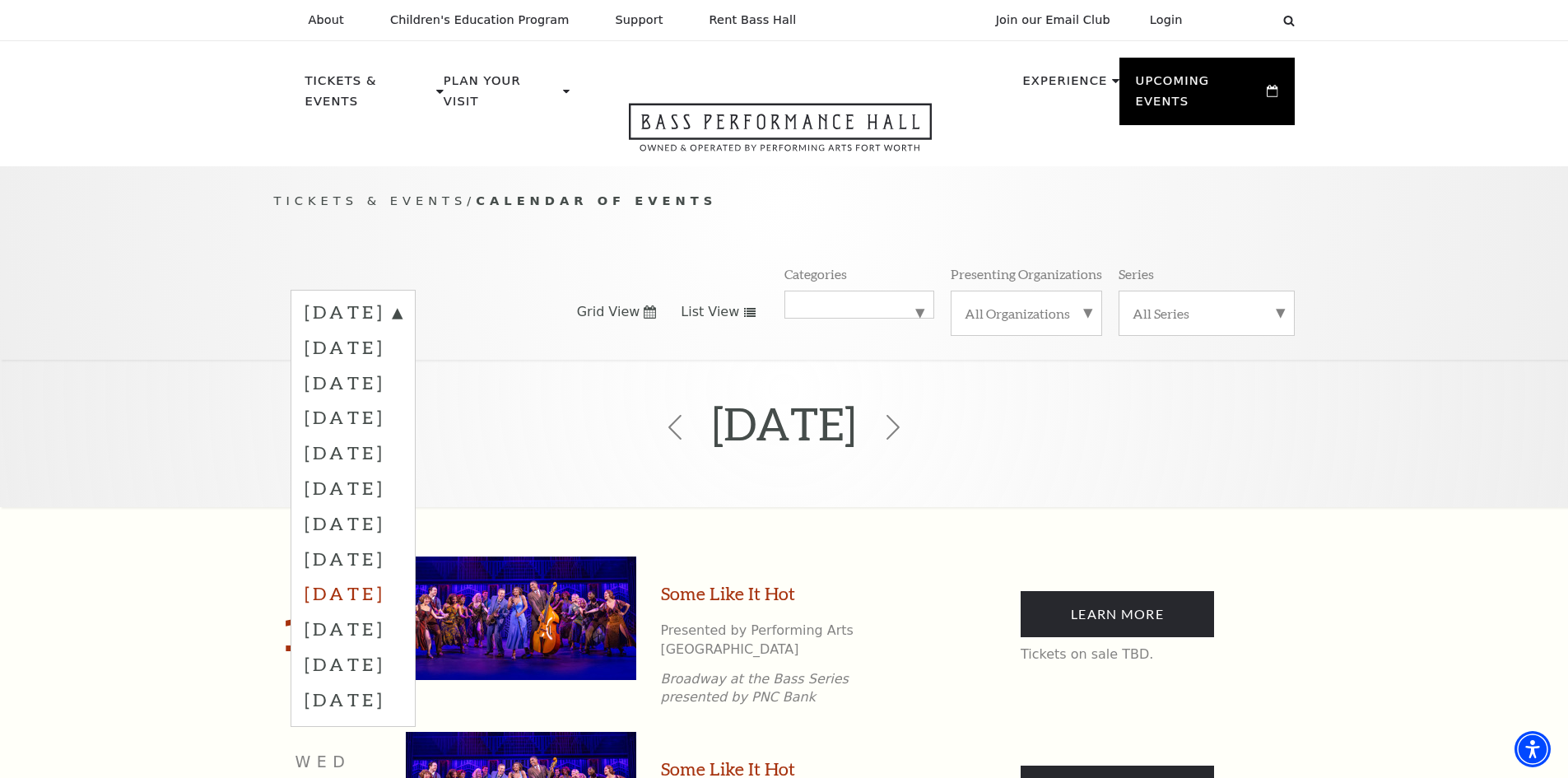
click at [376, 576] on label "May 2026" at bounding box center [352, 593] width 97 height 36
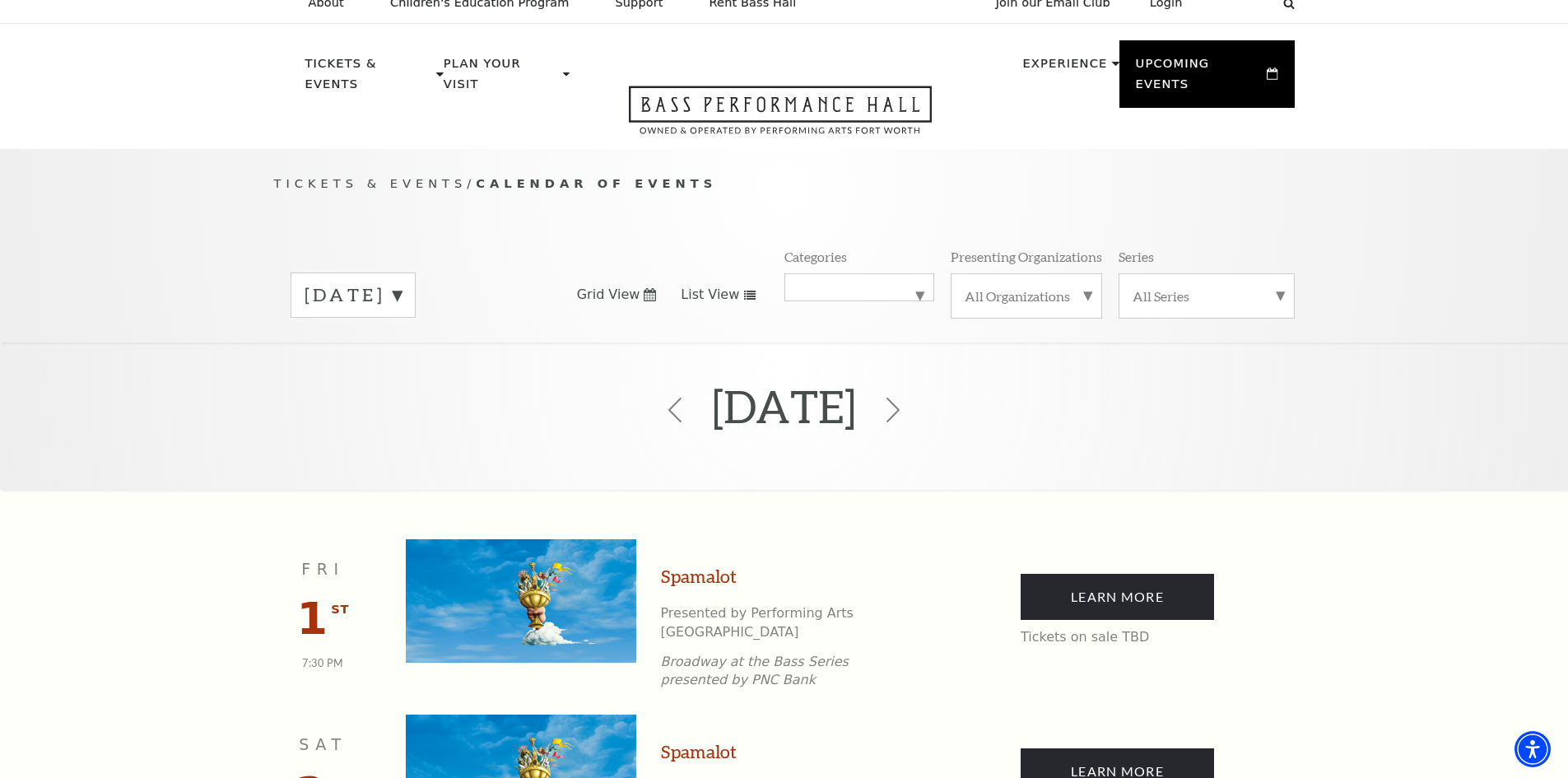
click at [388, 282] on label "May 2026" at bounding box center [352, 295] width 97 height 26
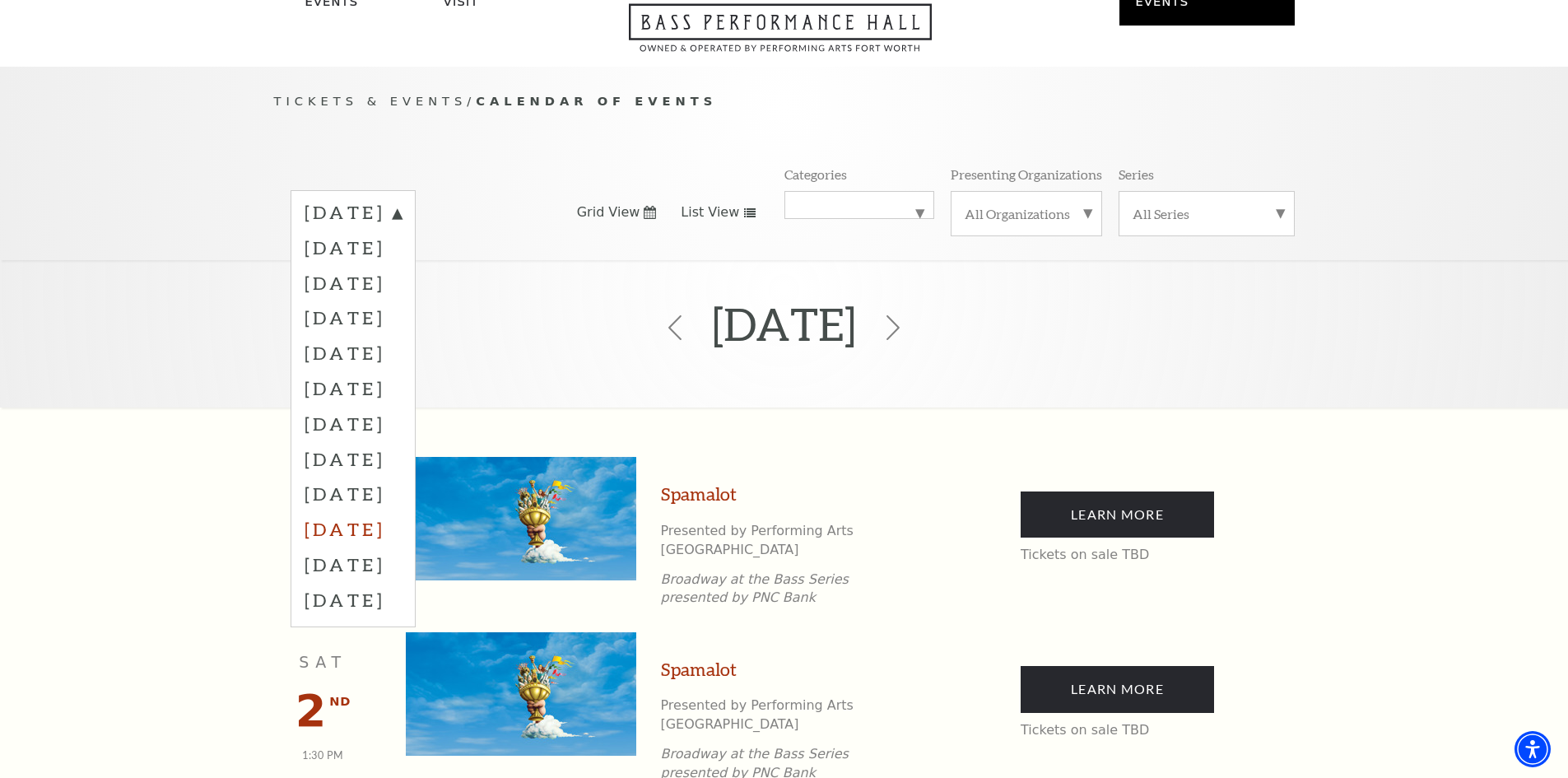
click at [375, 511] on label "June 2026" at bounding box center [352, 529] width 97 height 36
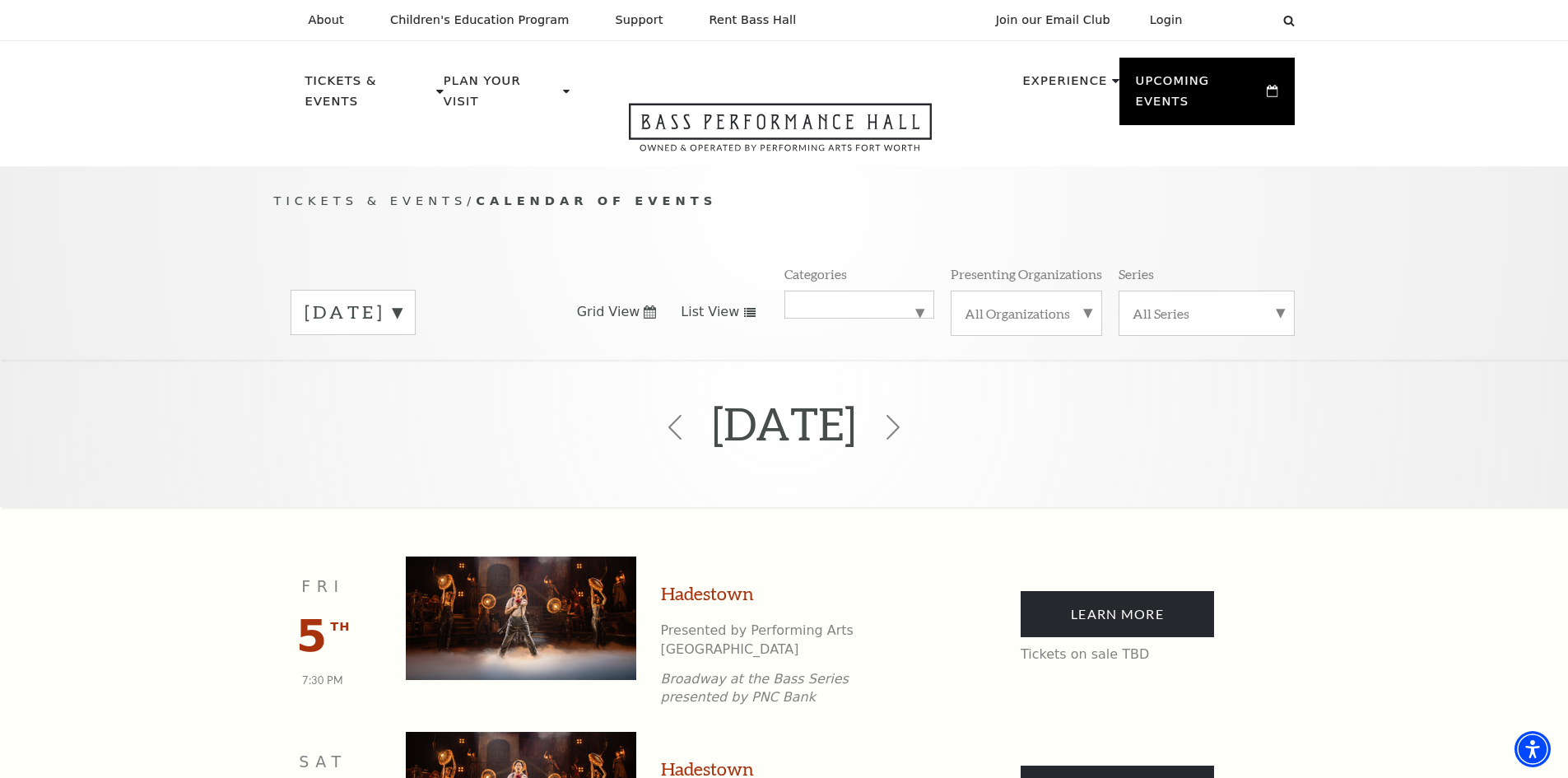
click at [371, 299] on label "June 2026" at bounding box center [352, 312] width 97 height 26
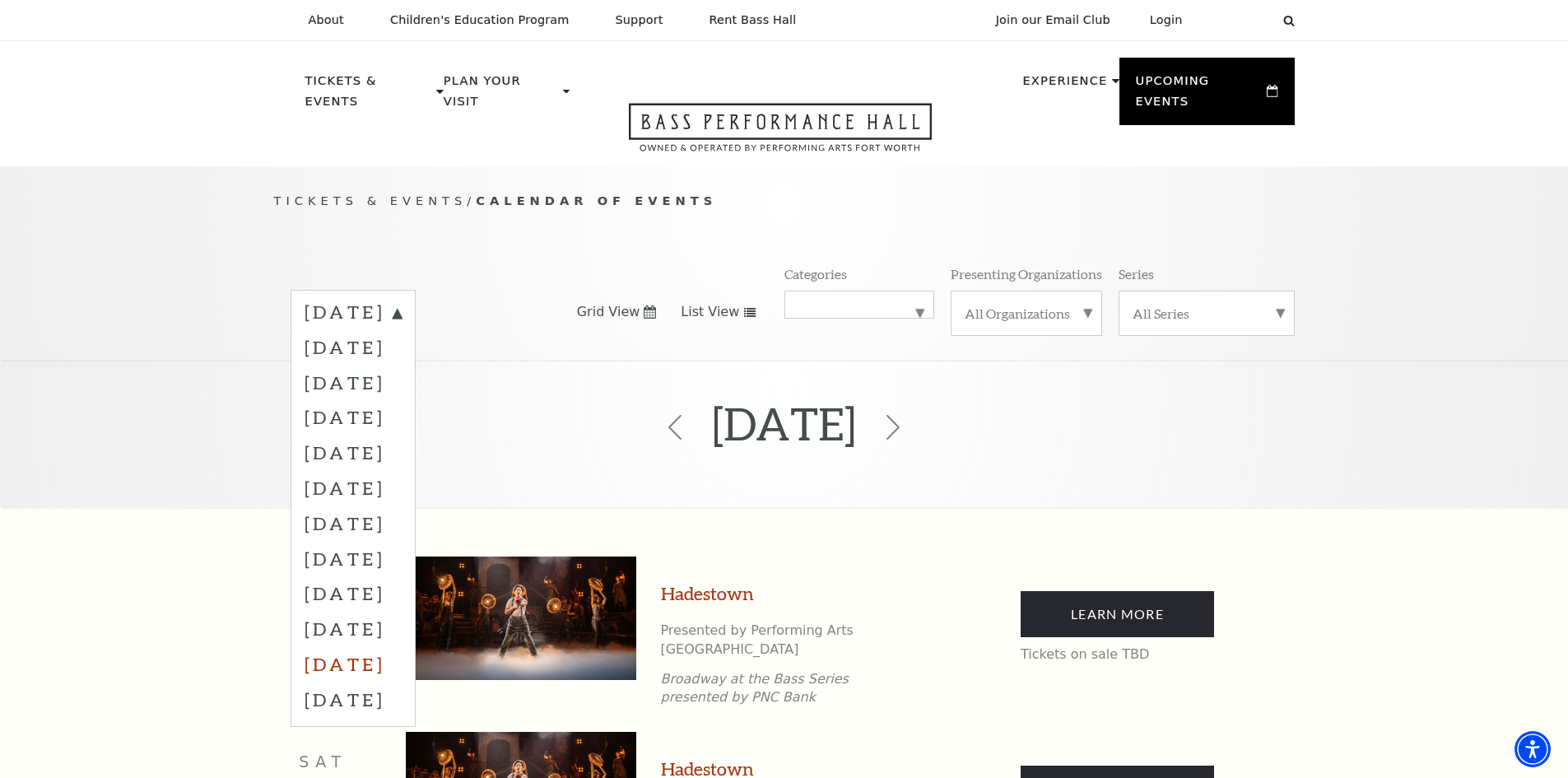
click at [401, 646] on label "July 2026" at bounding box center [352, 663] width 97 height 36
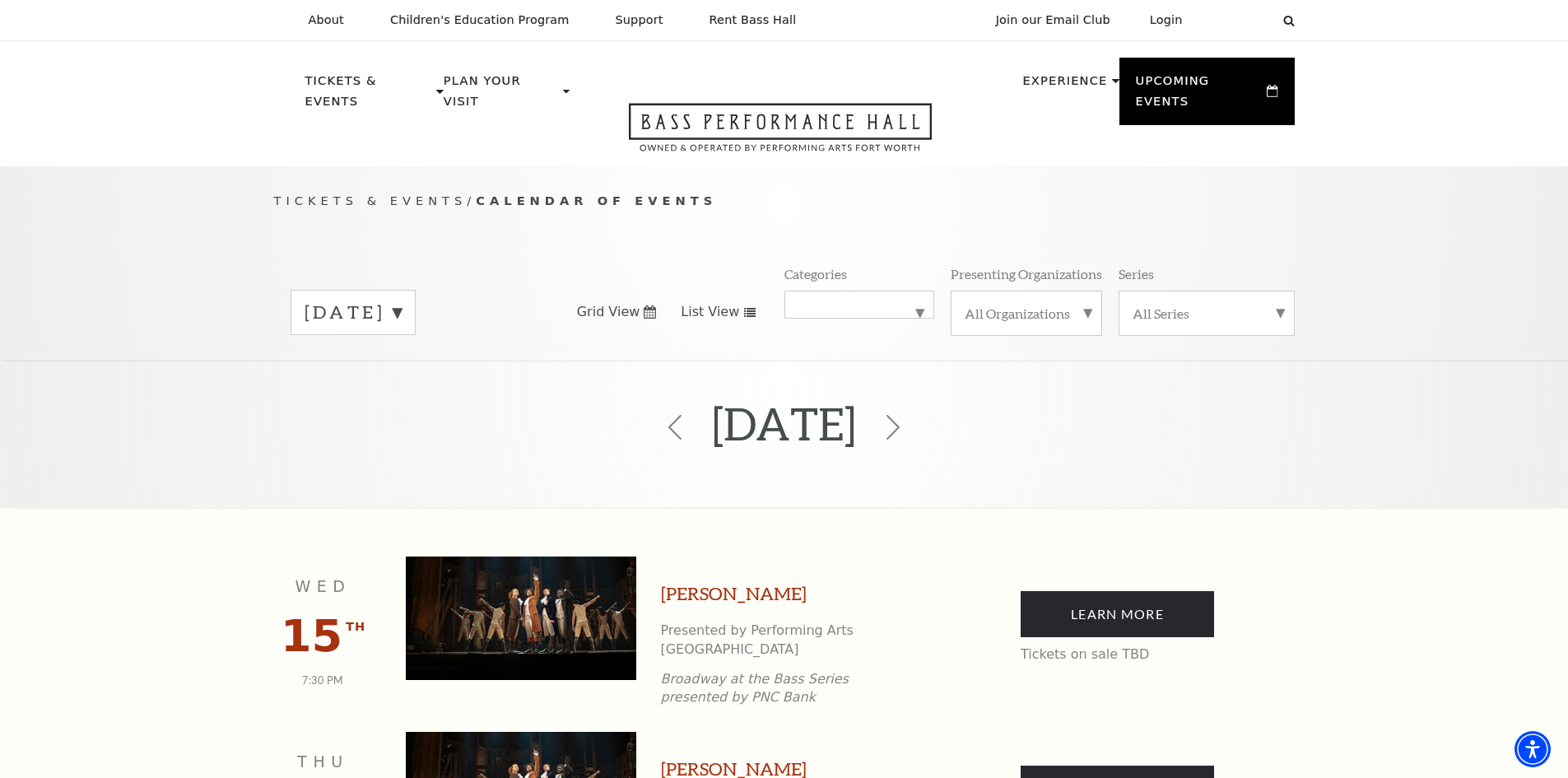
click at [331, 299] on label "July 2026" at bounding box center [352, 312] width 97 height 26
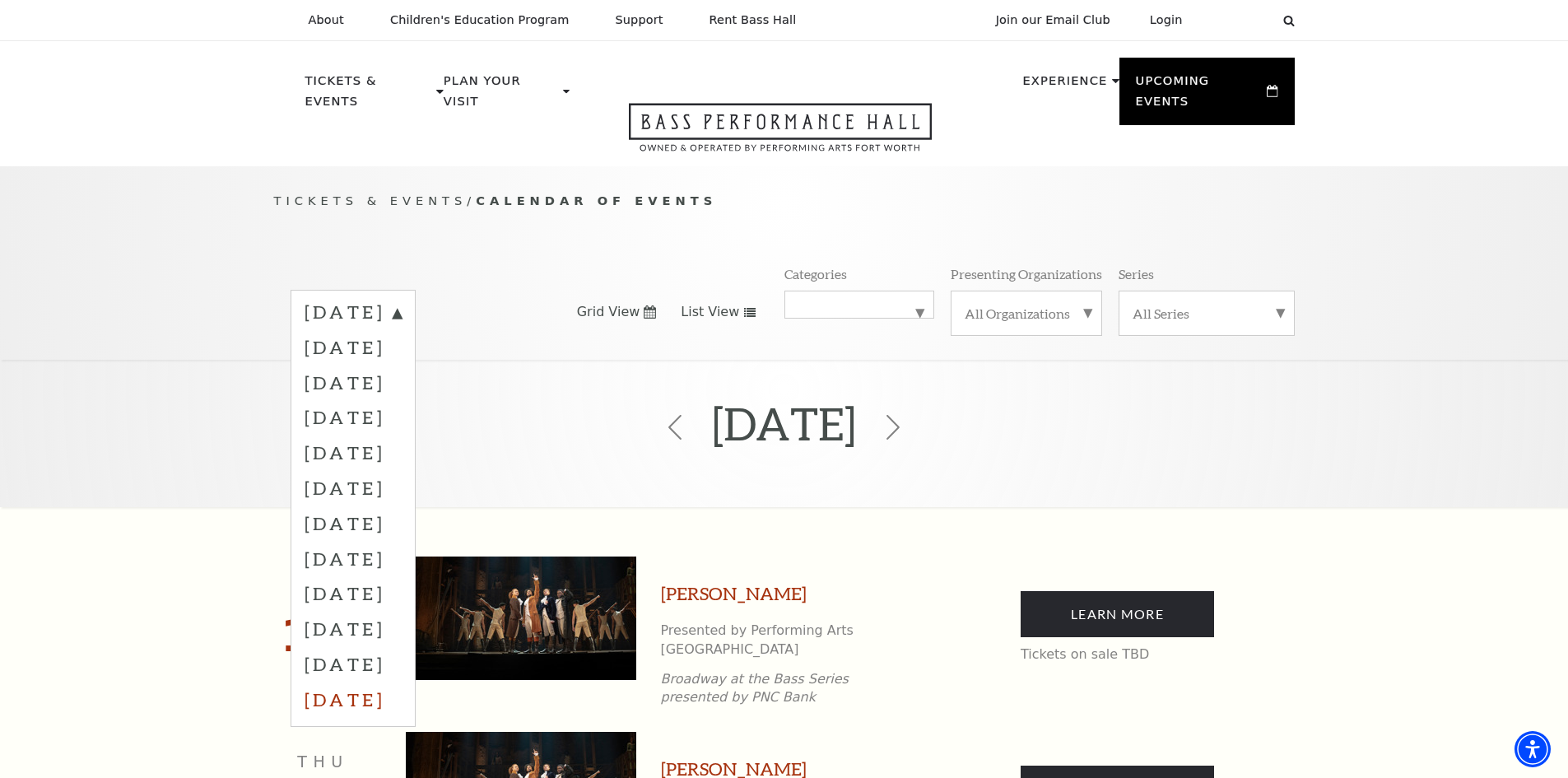
click at [370, 682] on label "August 2026" at bounding box center [352, 699] width 97 height 36
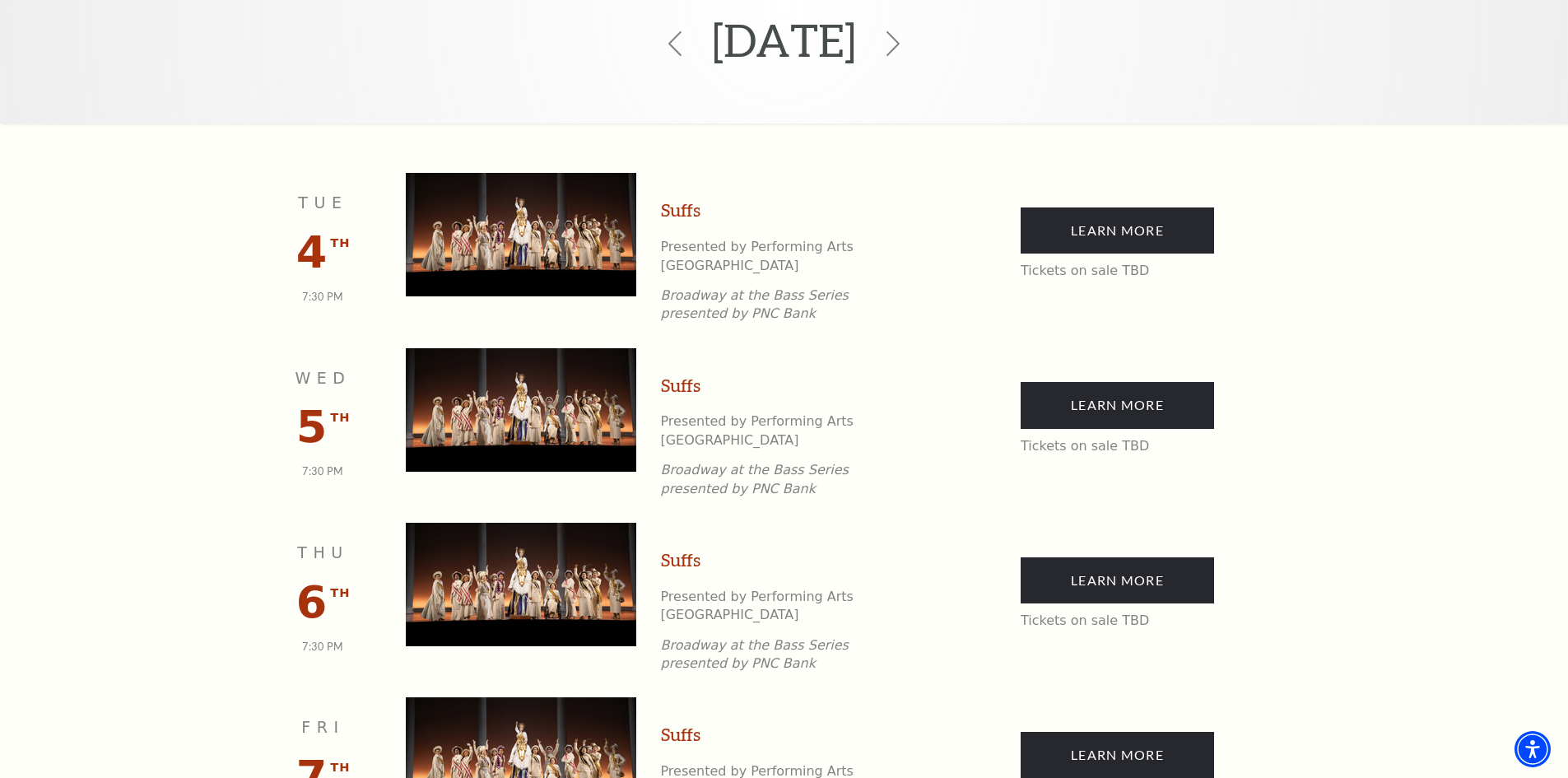
scroll to position [228, 0]
